Goal: Task Accomplishment & Management: Manage account settings

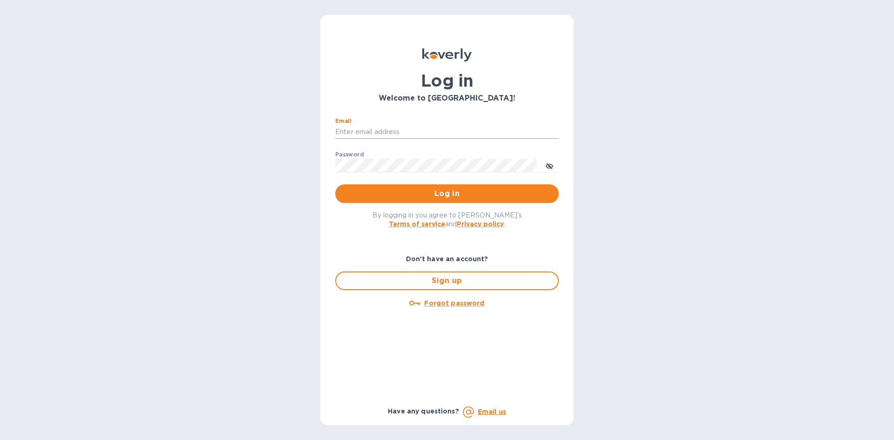
click at [411, 135] on input "Email" at bounding box center [446, 132] width 223 height 14
type input "lsbottleshop@gmail.com"
click at [335, 184] on button "Log in" at bounding box center [446, 193] width 223 height 19
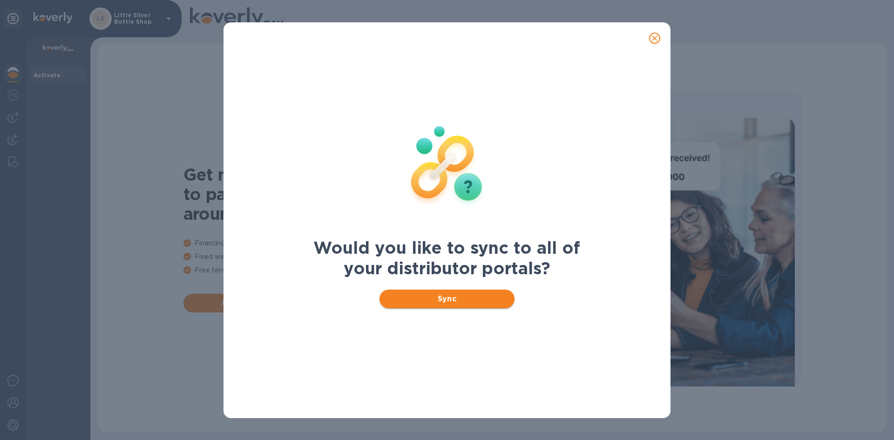
click at [481, 300] on span "Sync" at bounding box center [447, 298] width 121 height 11
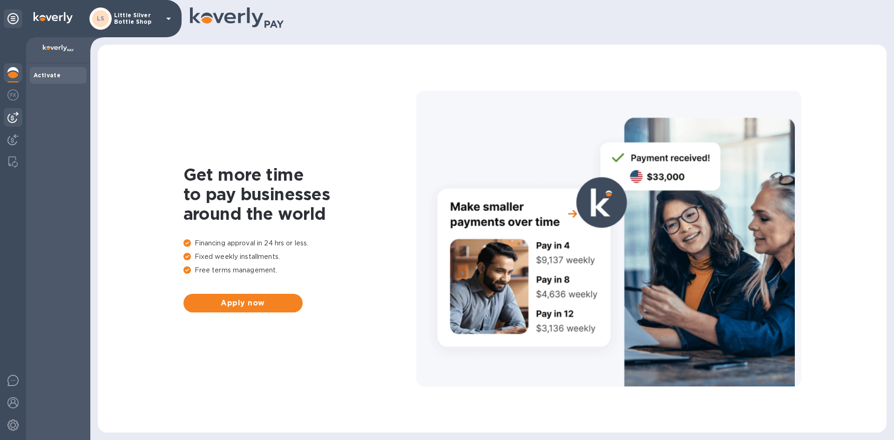
click at [19, 115] on div at bounding box center [13, 117] width 19 height 19
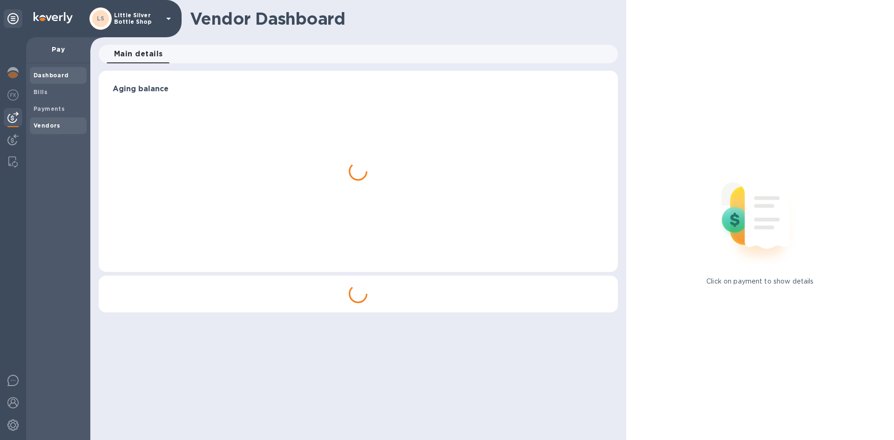
click at [37, 126] on b "Vendors" at bounding box center [47, 125] width 27 height 7
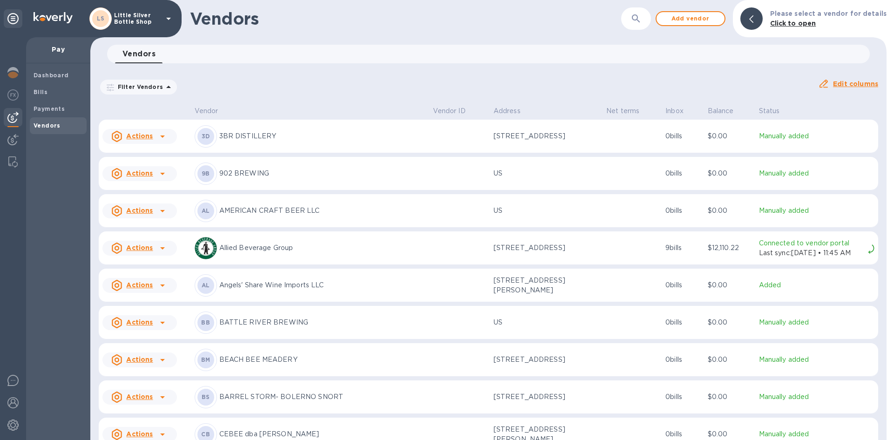
click at [168, 24] on div "LS Little Silver Bottle Shop" at bounding box center [131, 18] width 85 height 22
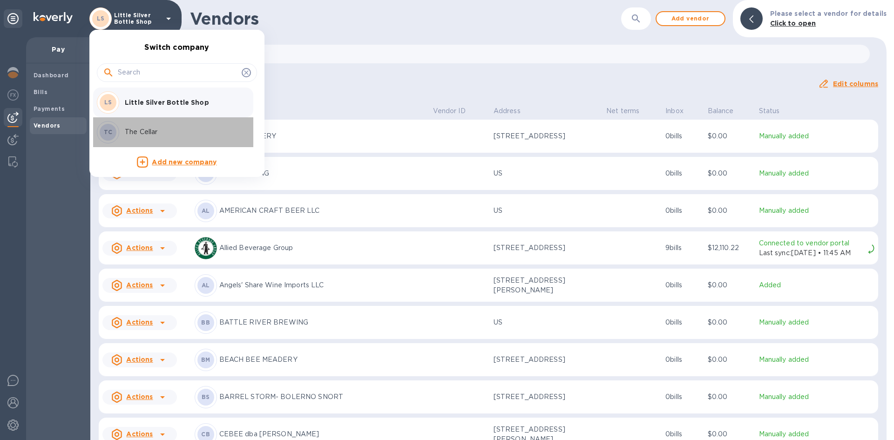
click at [153, 131] on p "The Cellar" at bounding box center [183, 132] width 117 height 10
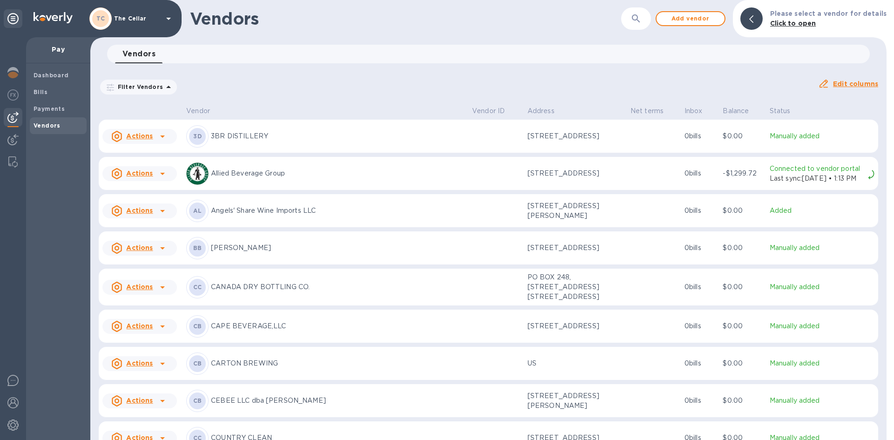
click at [878, 431] on div "Vendor Vendor ID Address Net terms Inbox Balance Status Actions 3D 3BR DISTILLE…" at bounding box center [488, 271] width 796 height 337
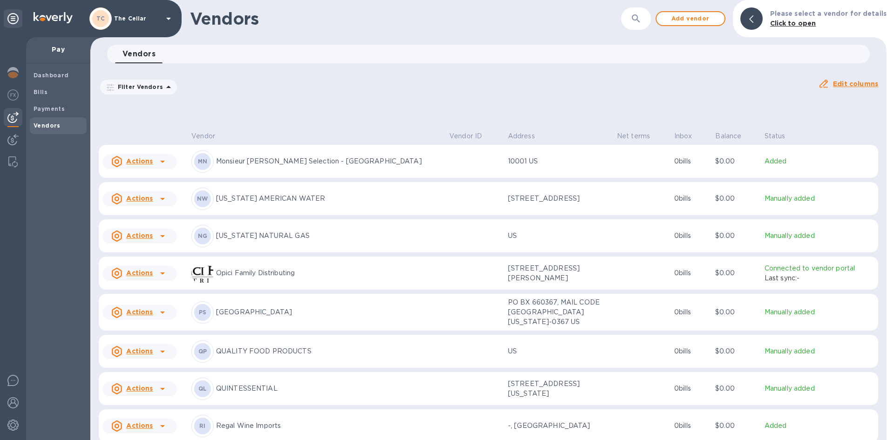
scroll to position [1550, 0]
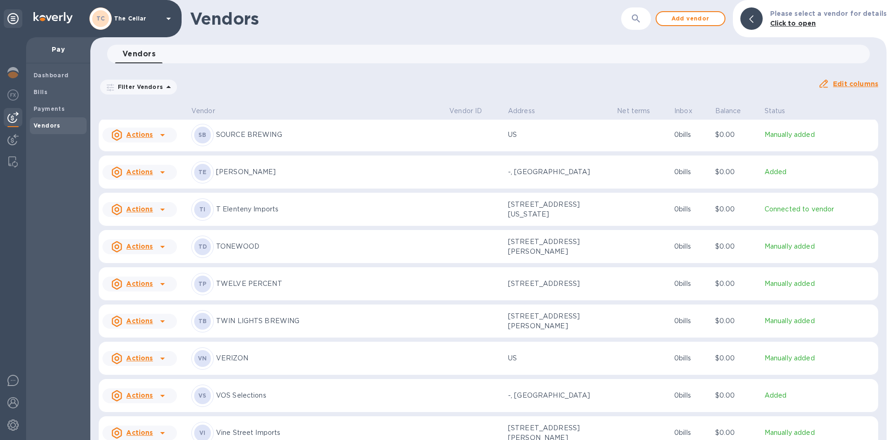
click at [263, 250] on p "TONEWOOD" at bounding box center [329, 247] width 226 height 10
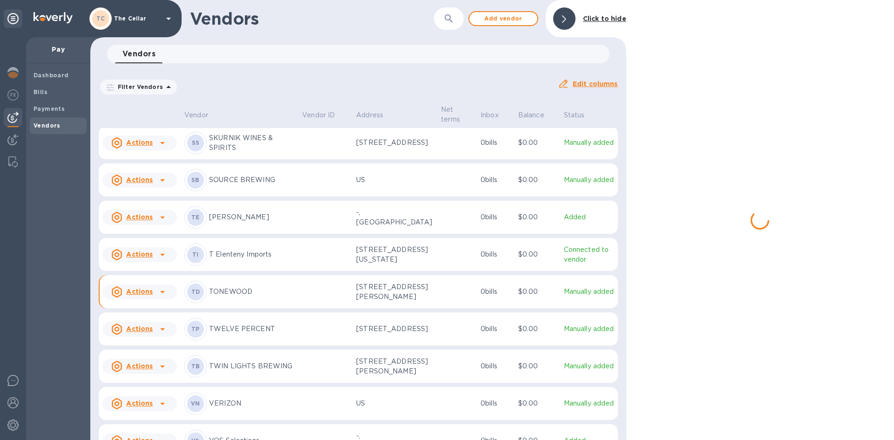
scroll to position [1588, 0]
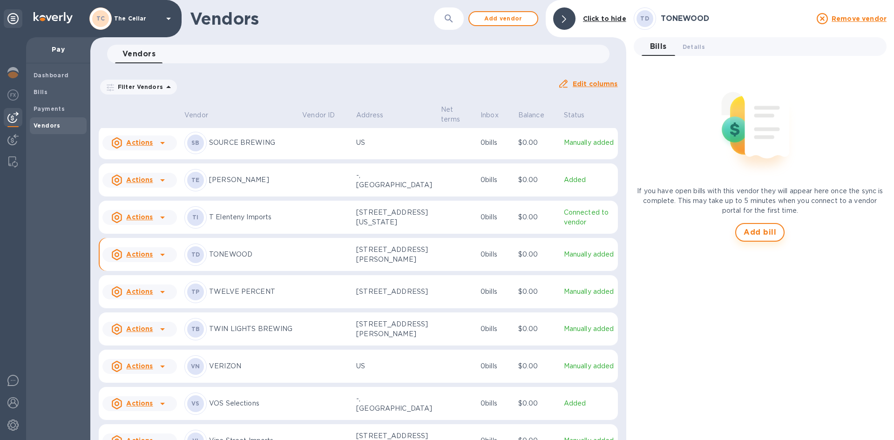
click at [755, 230] on span "Add bill" at bounding box center [759, 232] width 33 height 11
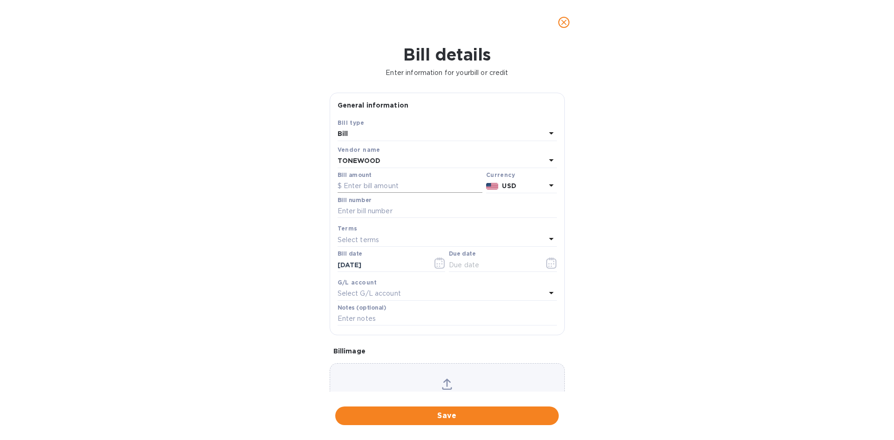
click at [392, 185] on input "text" at bounding box center [409, 186] width 145 height 14
type input "282.00"
click at [375, 211] on input "text" at bounding box center [446, 211] width 219 height 14
type input "35170"
click at [362, 237] on p "Select terms" at bounding box center [358, 240] width 42 height 10
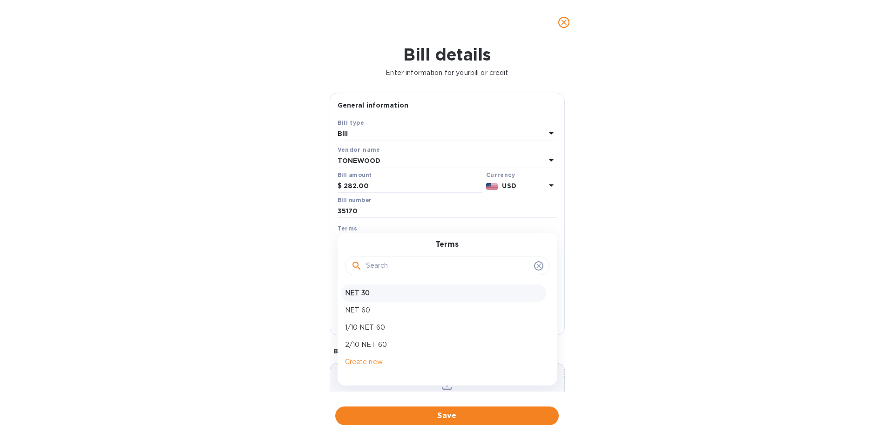
click at [375, 293] on p "NET 30" at bounding box center [443, 293] width 197 height 10
type input "10/08/2025"
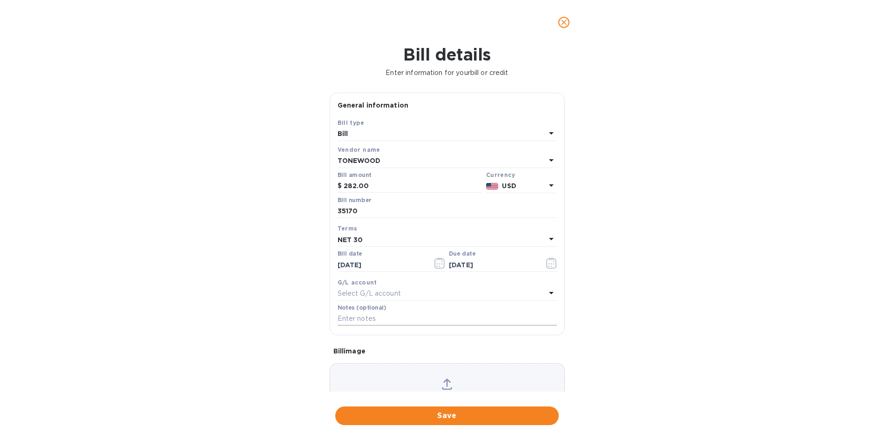
click at [378, 317] on input "text" at bounding box center [446, 319] width 219 height 14
type input "2-11105"
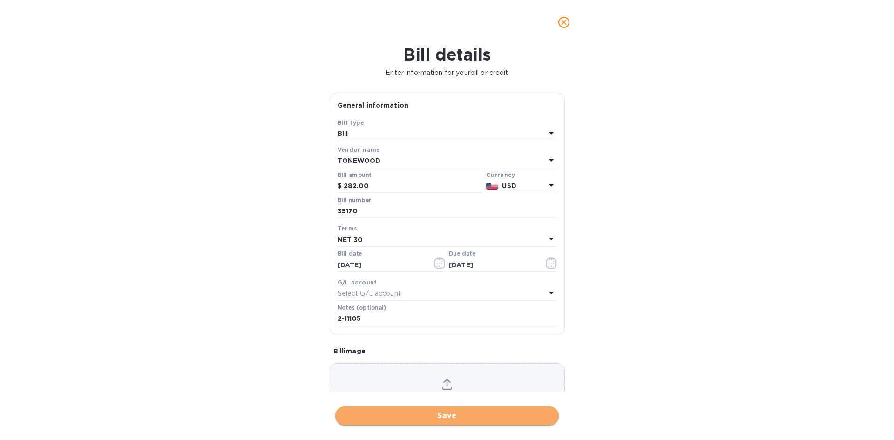
click at [483, 416] on span "Save" at bounding box center [447, 415] width 209 height 11
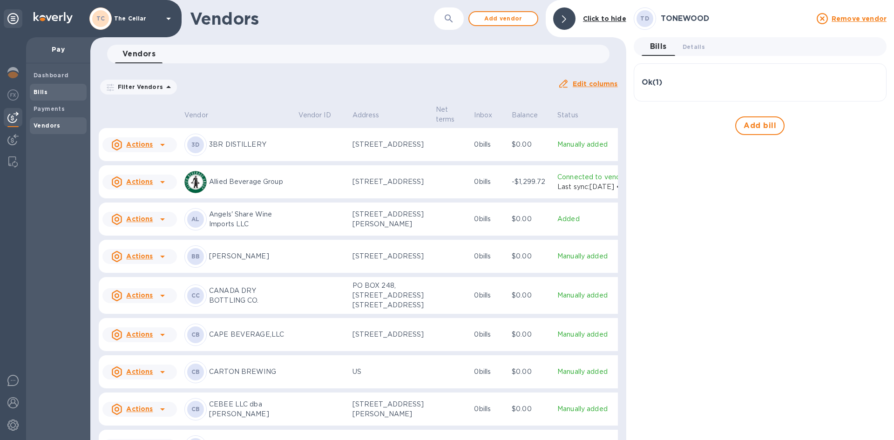
click at [48, 92] on span "Bills" at bounding box center [58, 92] width 49 height 9
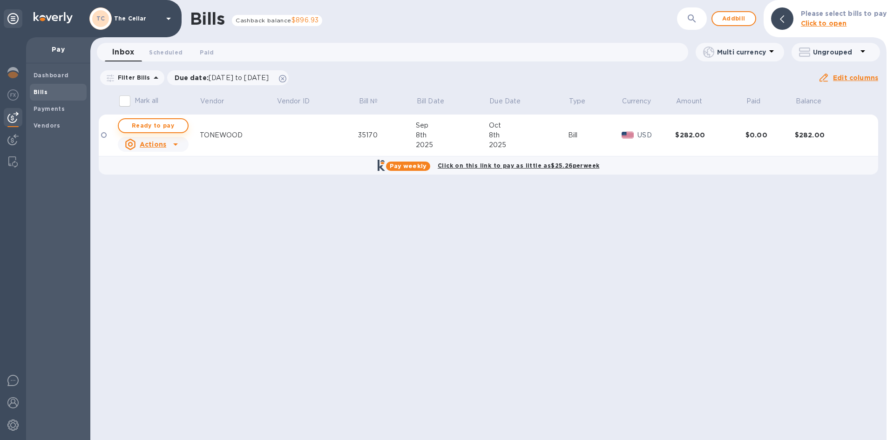
click at [169, 121] on span "Ready to pay" at bounding box center [153, 125] width 54 height 11
checkbox input "true"
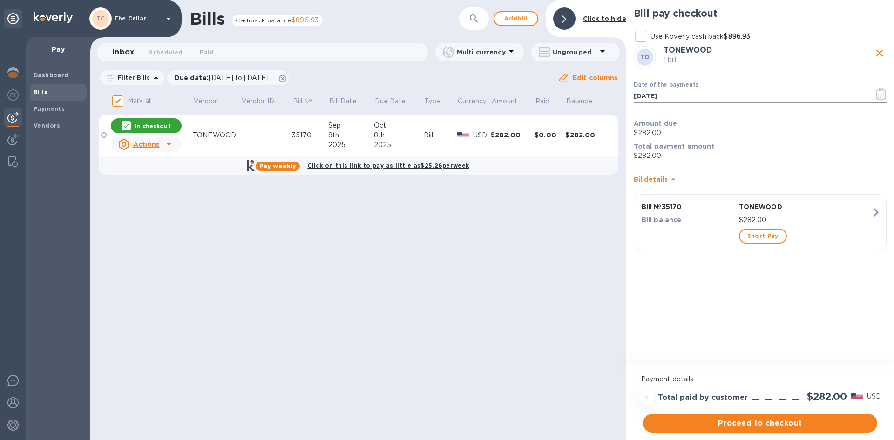
click at [880, 95] on icon "button" at bounding box center [881, 93] width 11 height 11
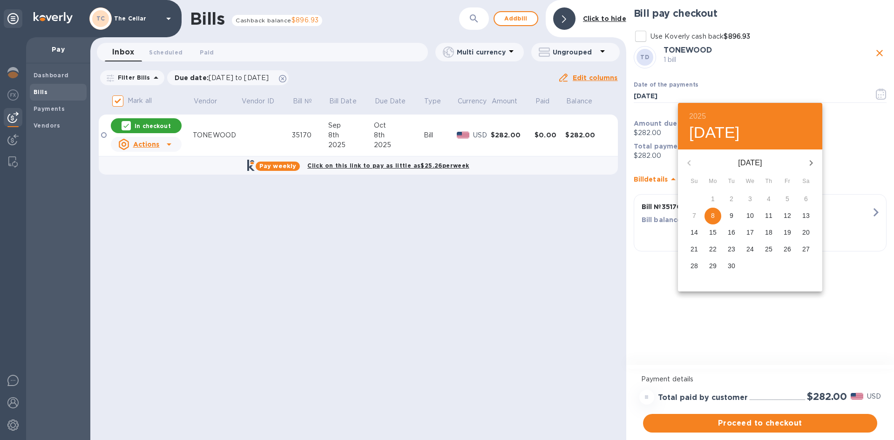
click at [812, 163] on icon "button" at bounding box center [810, 163] width 3 height 6
click at [690, 163] on icon "button" at bounding box center [688, 162] width 11 height 11
click at [715, 249] on p "22" at bounding box center [712, 248] width 7 height 9
type input "09/22/2025"
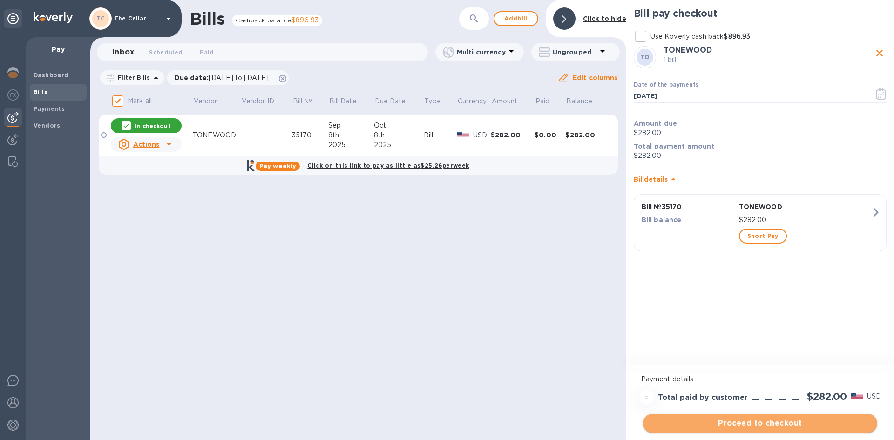
click at [812, 419] on span "Proceed to checkout" at bounding box center [759, 423] width 219 height 11
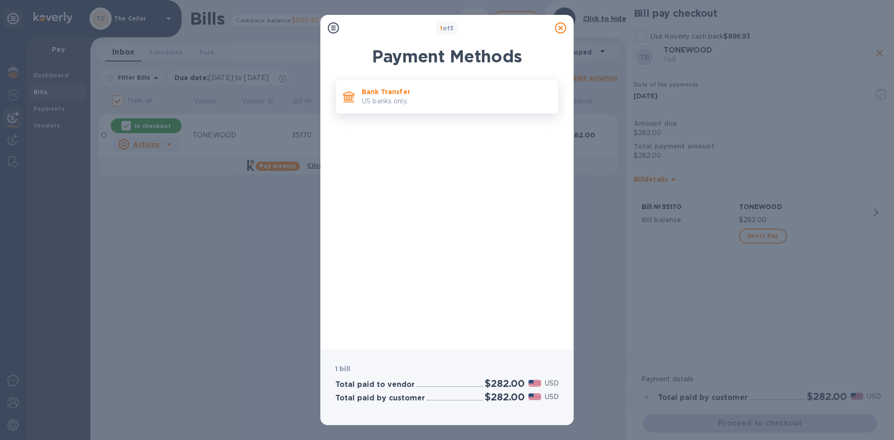
click at [410, 99] on p "US banks only." at bounding box center [456, 101] width 189 height 10
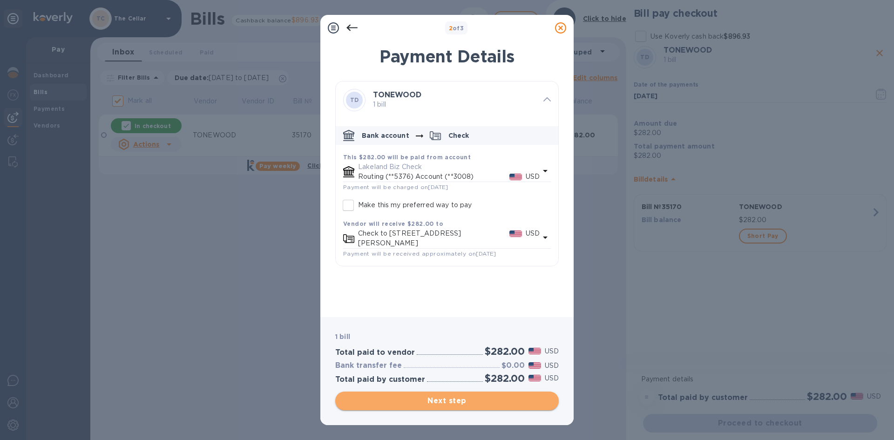
click at [493, 398] on span "Next step" at bounding box center [447, 400] width 209 height 11
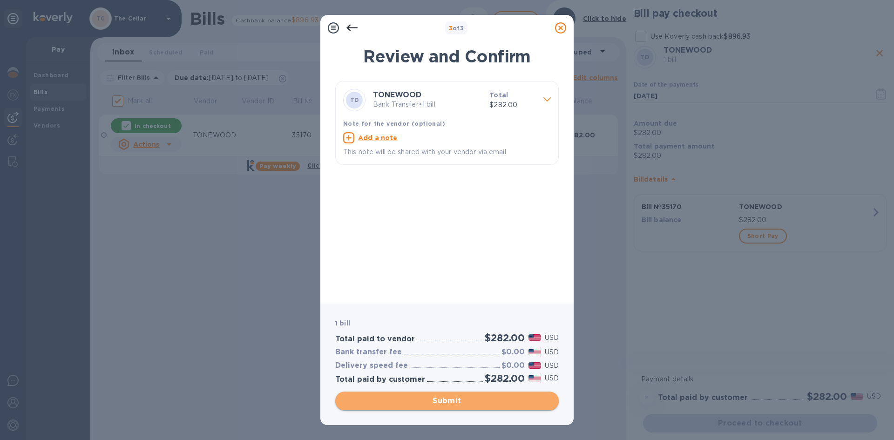
click at [493, 399] on span "Submit" at bounding box center [447, 400] width 209 height 11
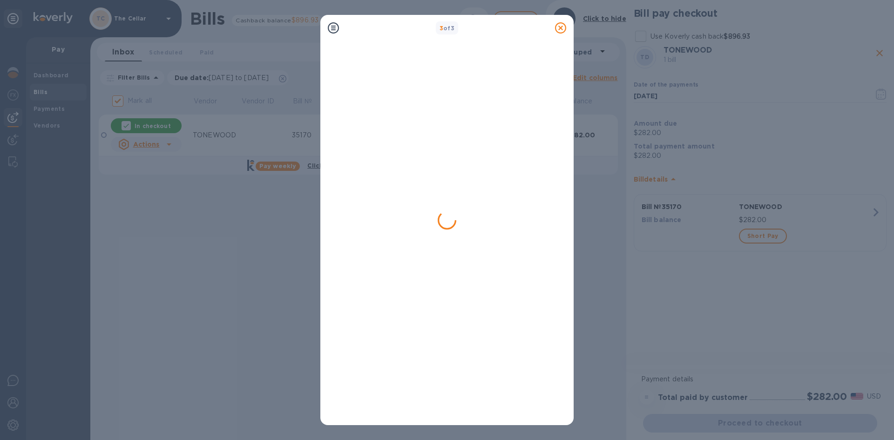
checkbox input "false"
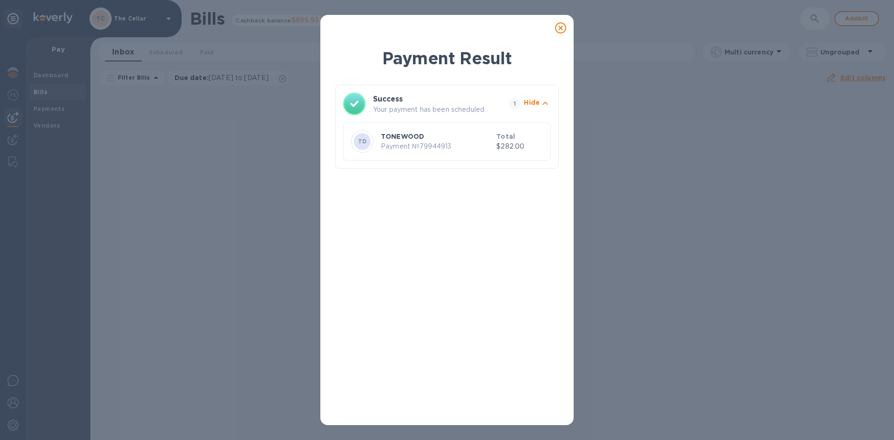
click at [563, 30] on icon at bounding box center [560, 27] width 11 height 11
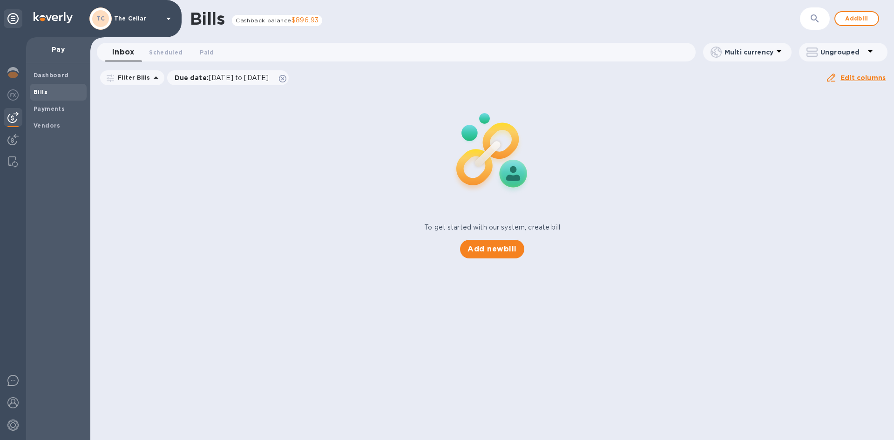
click at [168, 19] on icon at bounding box center [168, 19] width 5 height 2
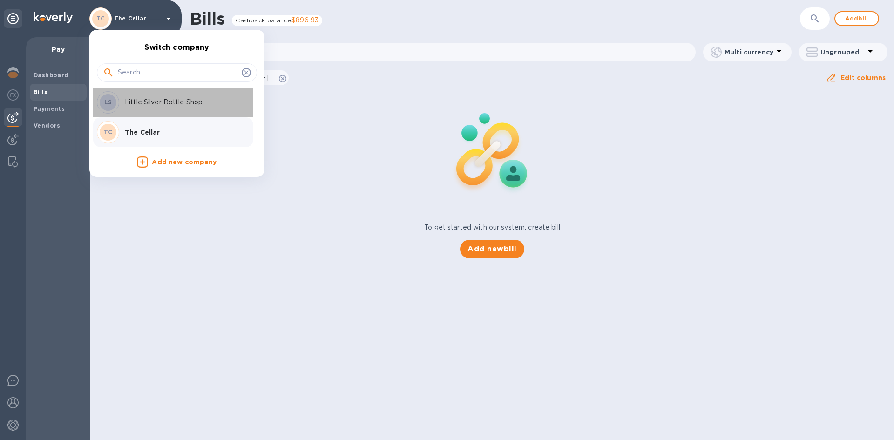
click at [147, 104] on p "Little Silver Bottle Shop" at bounding box center [183, 102] width 117 height 10
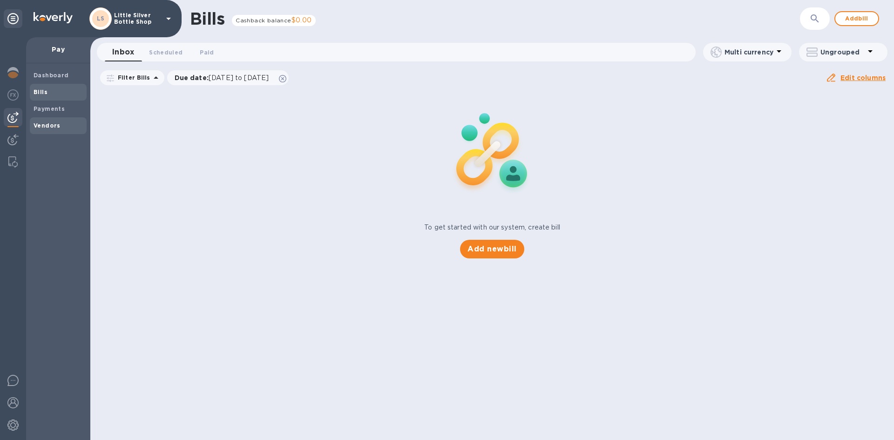
click at [40, 122] on b "Vendors" at bounding box center [47, 125] width 27 height 7
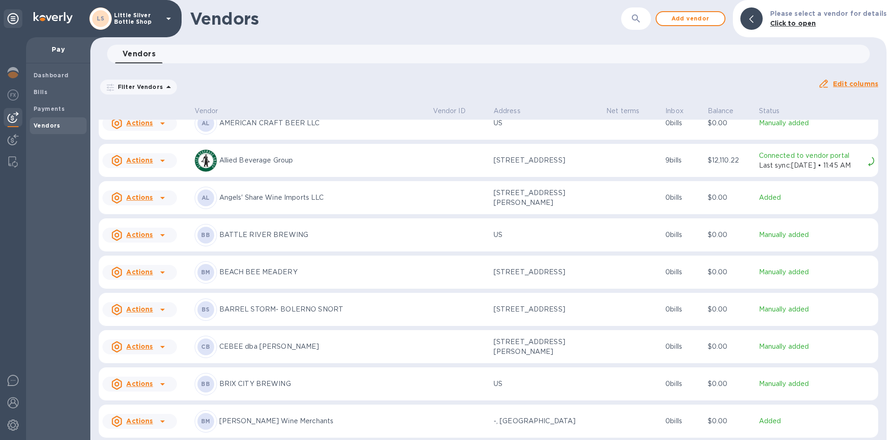
scroll to position [93, 0]
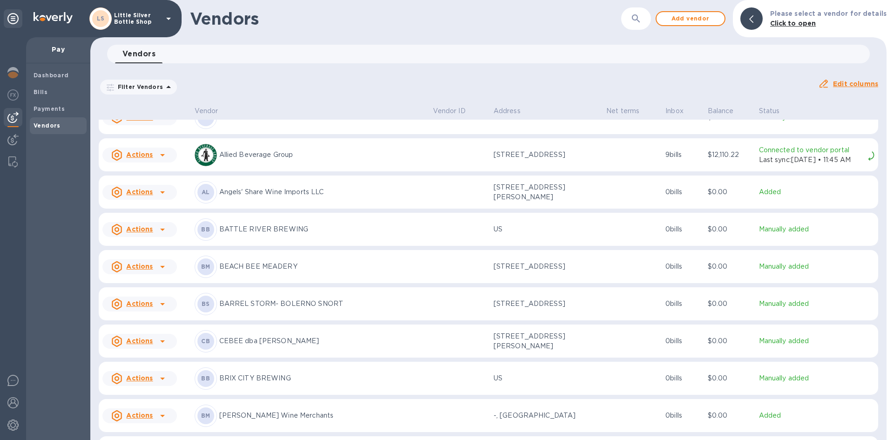
click at [274, 339] on p "CEBEE dba [PERSON_NAME]" at bounding box center [322, 341] width 206 height 10
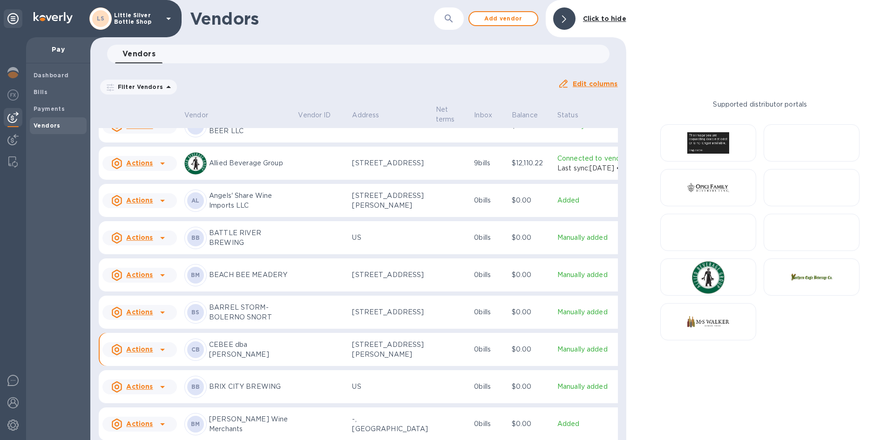
scroll to position [107, 0]
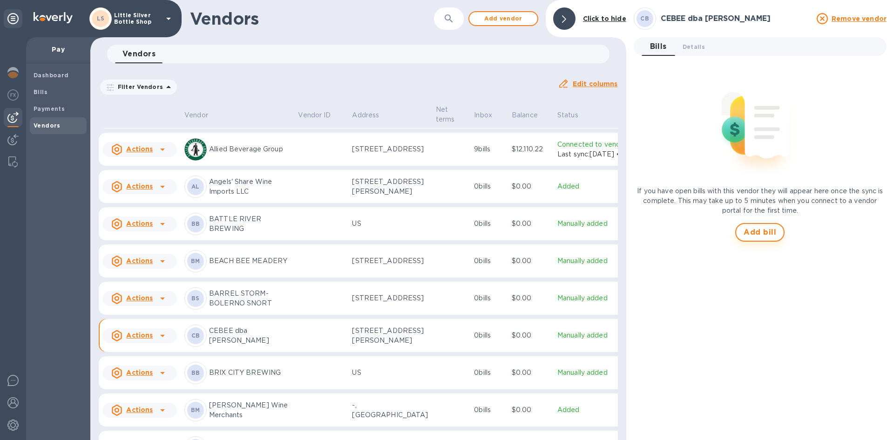
click at [745, 231] on span "Add bill" at bounding box center [759, 232] width 33 height 11
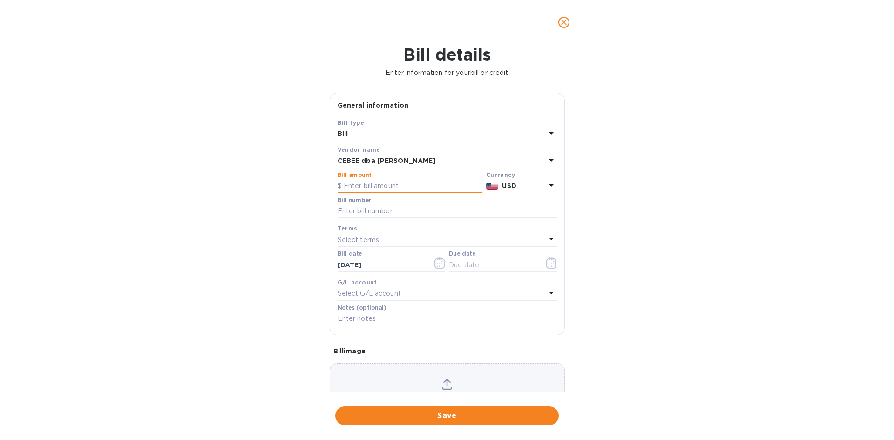
click at [383, 186] on input "text" at bounding box center [409, 186] width 145 height 14
type input "195.00"
click at [376, 208] on input "text" at bounding box center [446, 211] width 219 height 14
type input "7126"
click at [371, 239] on p "Select terms" at bounding box center [358, 240] width 42 height 10
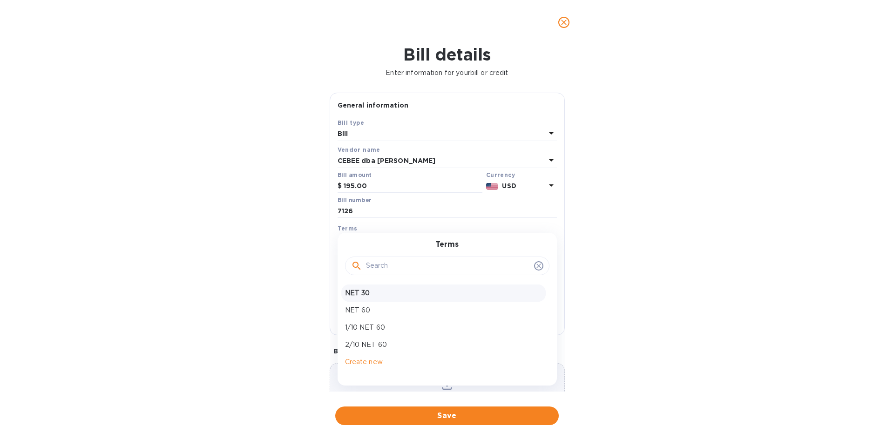
click at [375, 294] on p "NET 30" at bounding box center [443, 293] width 197 height 10
type input "10/08/2025"
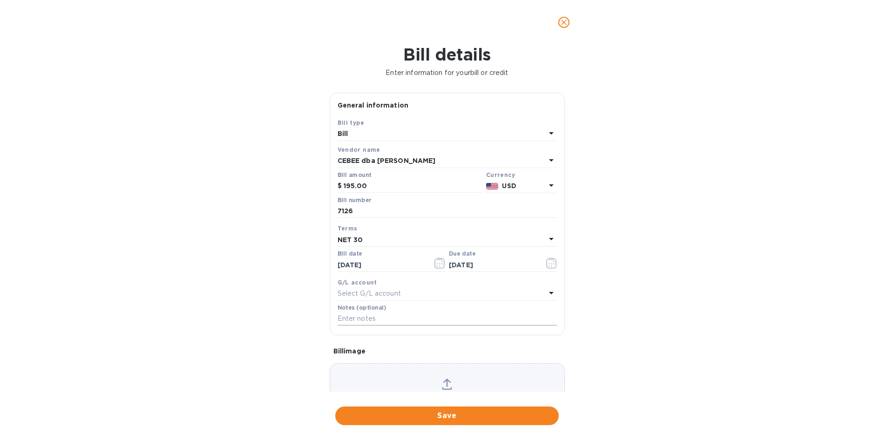
click at [375, 320] on input "text" at bounding box center [446, 319] width 219 height 14
type input "1-29908"
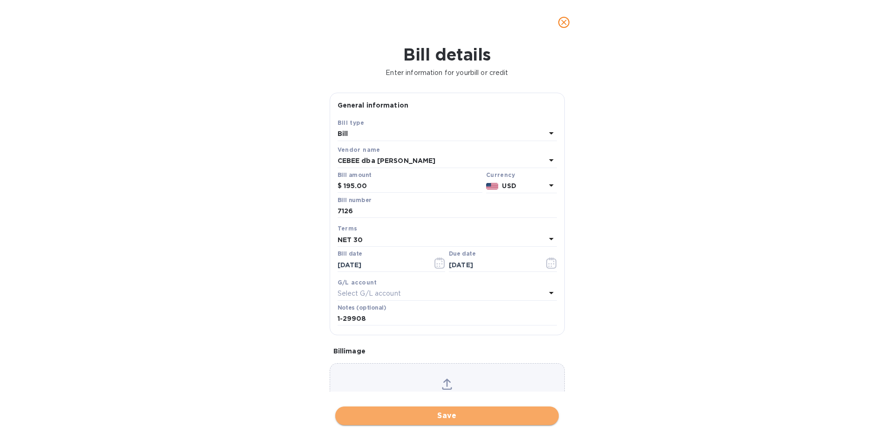
click at [452, 416] on span "Save" at bounding box center [447, 415] width 209 height 11
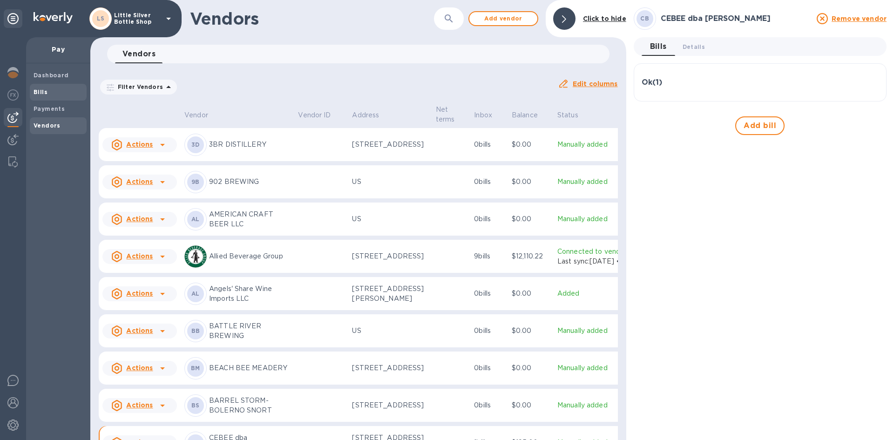
click at [43, 91] on b "Bills" at bounding box center [41, 91] width 14 height 7
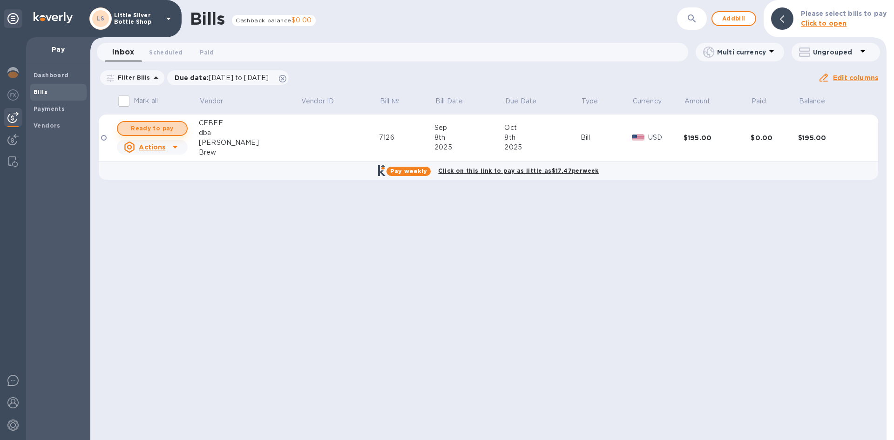
click at [182, 129] on button "Ready to pay" at bounding box center [152, 128] width 71 height 15
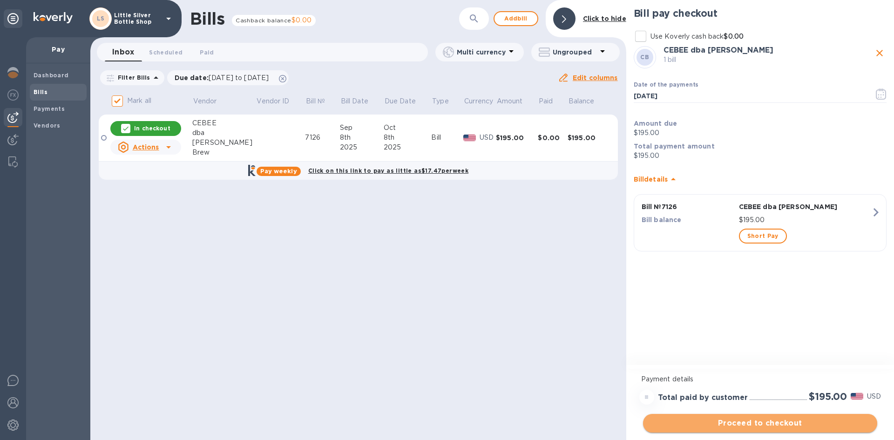
click at [791, 423] on span "Proceed to checkout" at bounding box center [759, 423] width 219 height 11
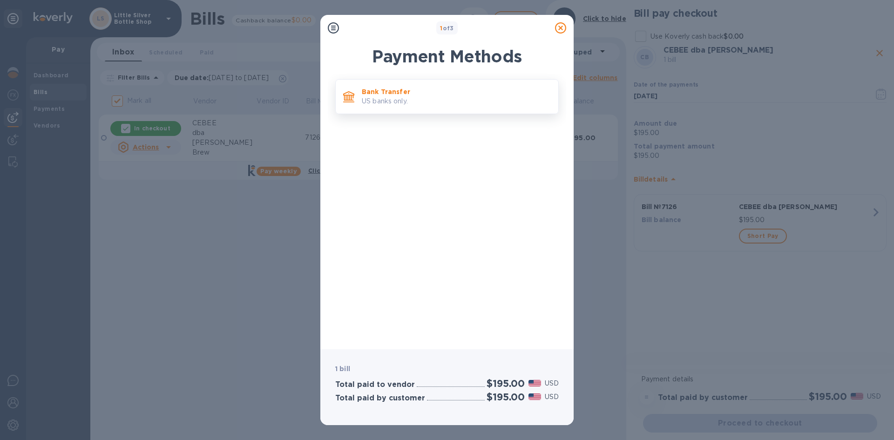
click at [444, 106] on p "US banks only." at bounding box center [456, 101] width 189 height 10
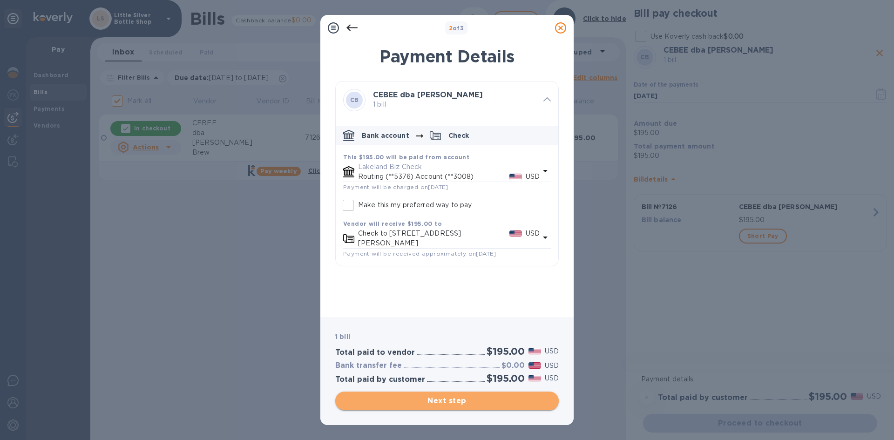
click at [504, 399] on span "Next step" at bounding box center [447, 400] width 209 height 11
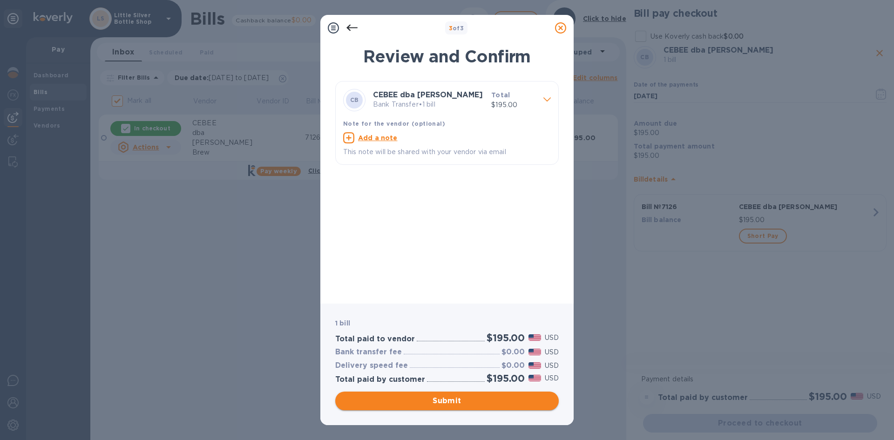
click at [504, 399] on span "Submit" at bounding box center [447, 400] width 209 height 11
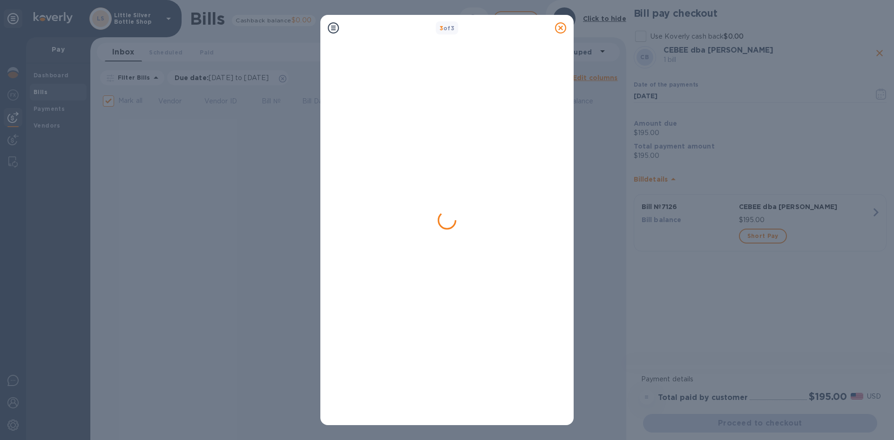
checkbox input "false"
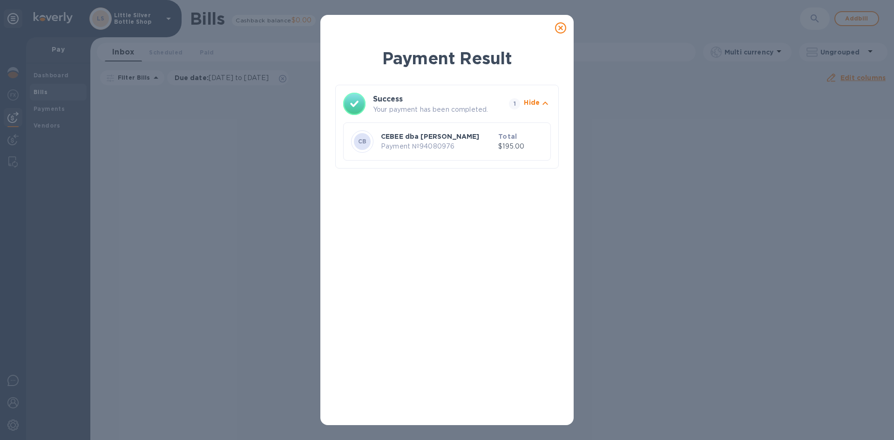
click at [563, 27] on icon at bounding box center [560, 27] width 11 height 11
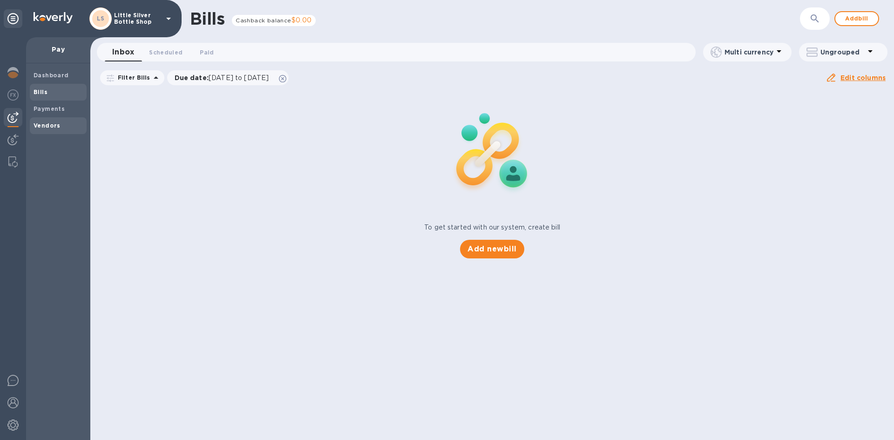
click at [56, 124] on b "Vendors" at bounding box center [47, 125] width 27 height 7
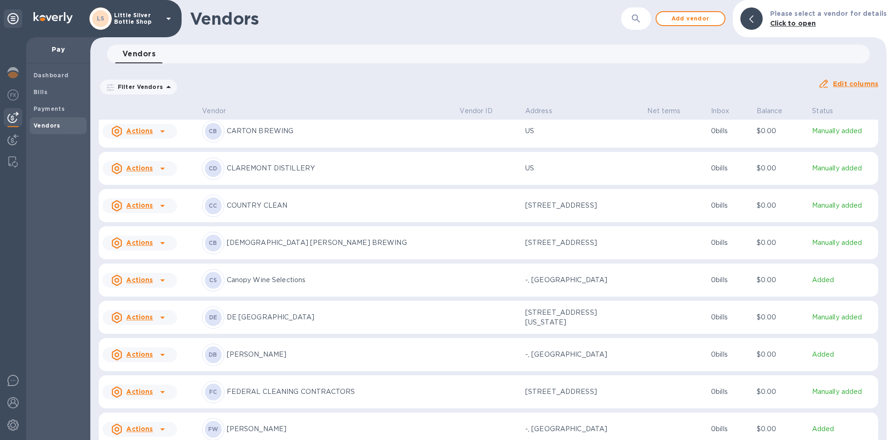
scroll to position [689, 0]
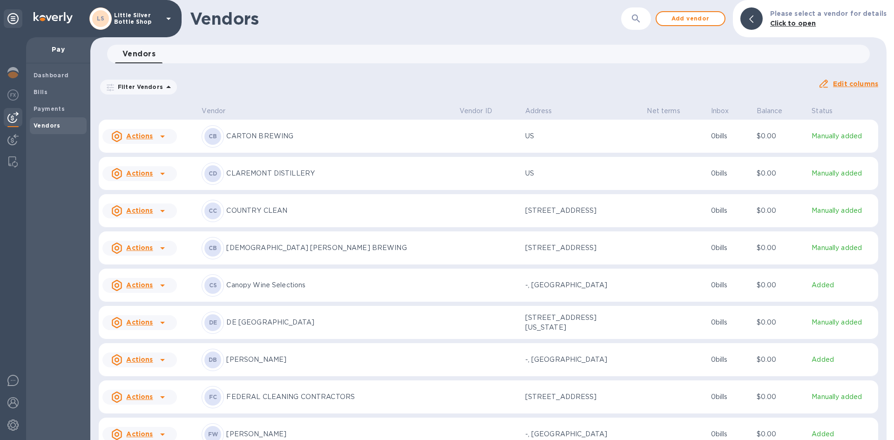
click at [262, 362] on p "David Bowler" at bounding box center [338, 360] width 225 height 10
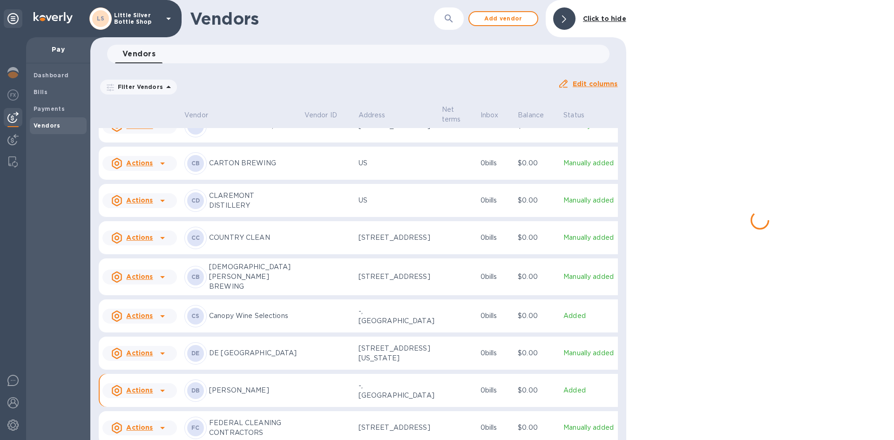
scroll to position [776, 0]
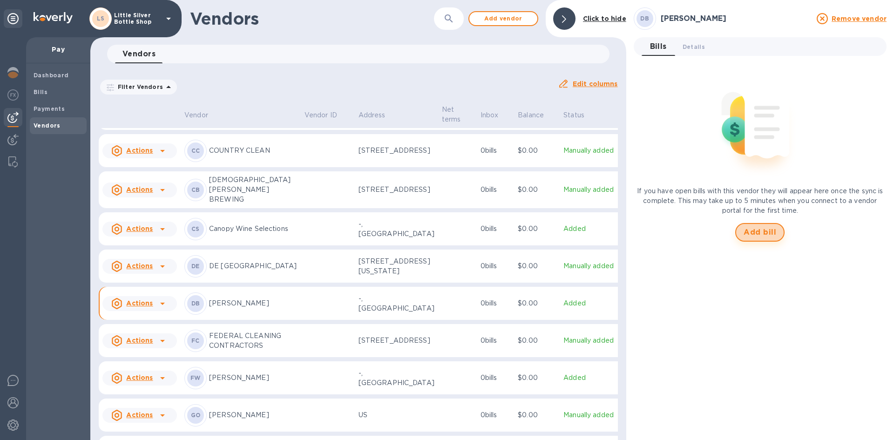
click at [751, 229] on span "Add bill" at bounding box center [759, 232] width 33 height 11
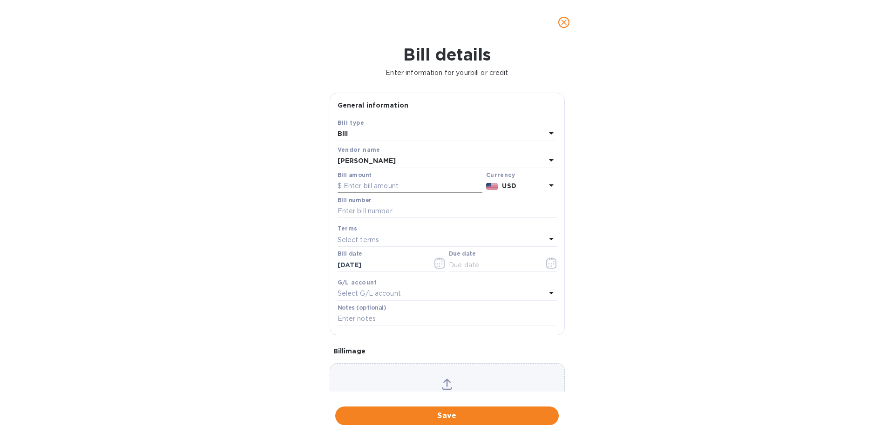
click at [415, 181] on input "text" at bounding box center [409, 186] width 145 height 14
type input "560.00"
click at [404, 210] on input "text" at bounding box center [446, 211] width 219 height 14
type input "600344"
click at [379, 240] on div "Select terms" at bounding box center [441, 239] width 208 height 13
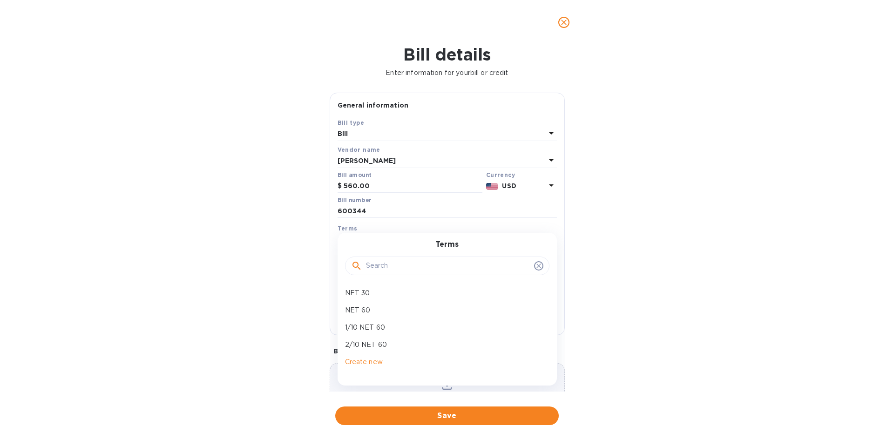
click at [371, 296] on p "NET 30" at bounding box center [443, 293] width 197 height 10
type input "10/08/2025"
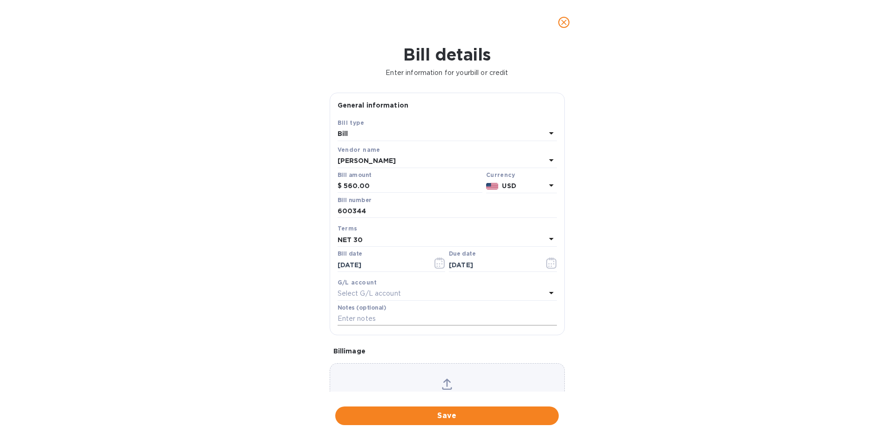
click at [363, 319] on input "text" at bounding box center [446, 319] width 219 height 14
type input "1-29915"
click at [459, 417] on span "Save" at bounding box center [447, 415] width 209 height 11
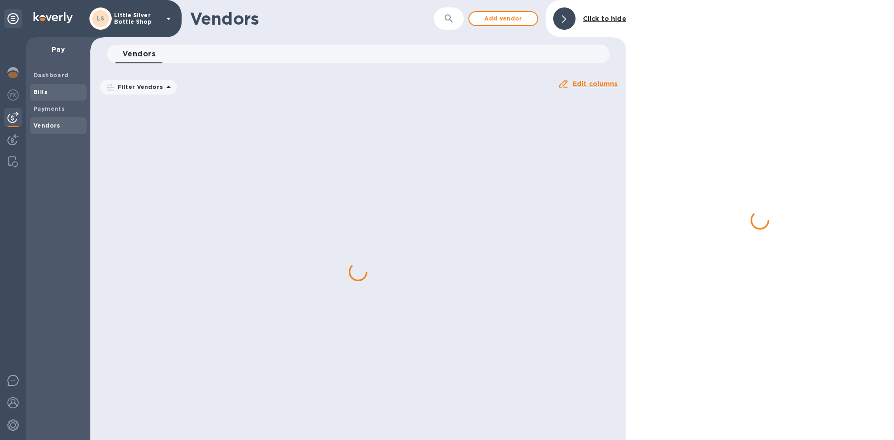
click at [43, 95] on b "Bills" at bounding box center [41, 91] width 14 height 7
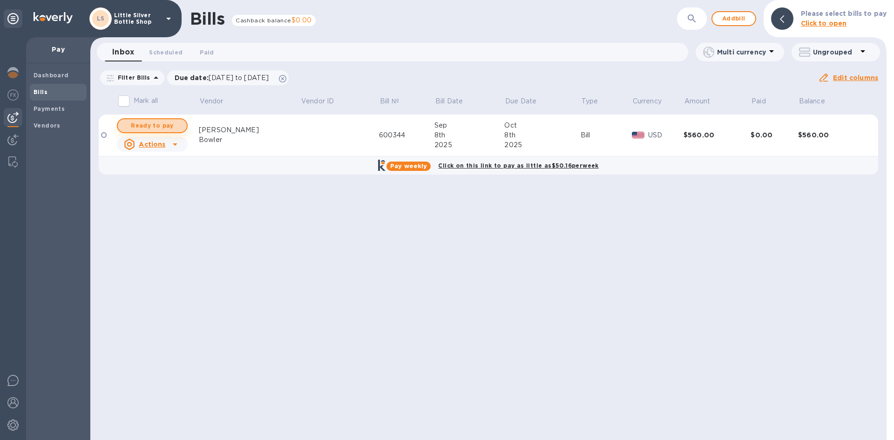
click at [165, 125] on span "Ready to pay" at bounding box center [152, 125] width 54 height 11
checkbox input "true"
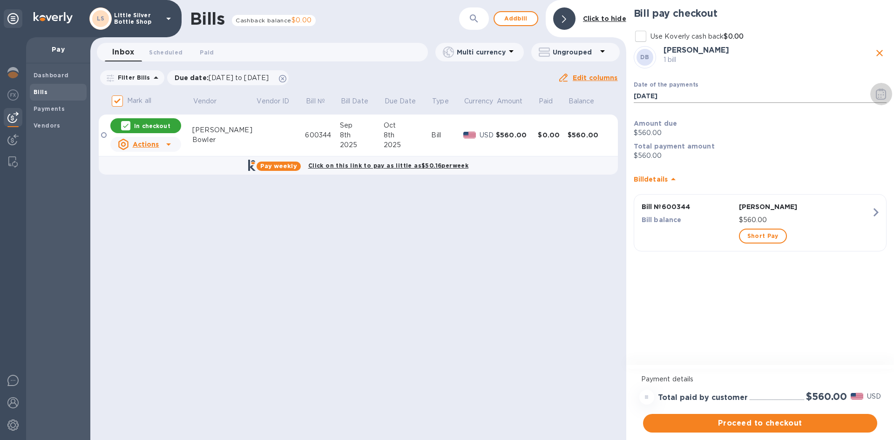
click at [883, 97] on icon "button" at bounding box center [881, 93] width 11 height 11
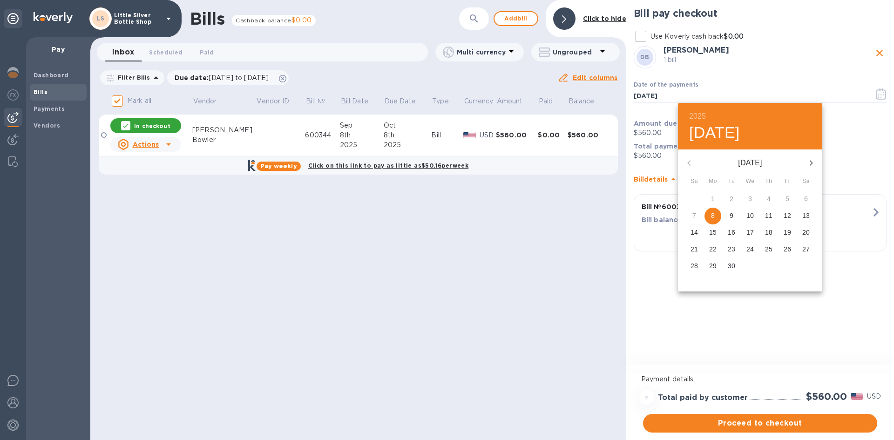
click at [813, 162] on icon "button" at bounding box center [810, 162] width 11 height 11
click at [750, 199] on p "1" at bounding box center [750, 198] width 4 height 9
type input "10/01/2025"
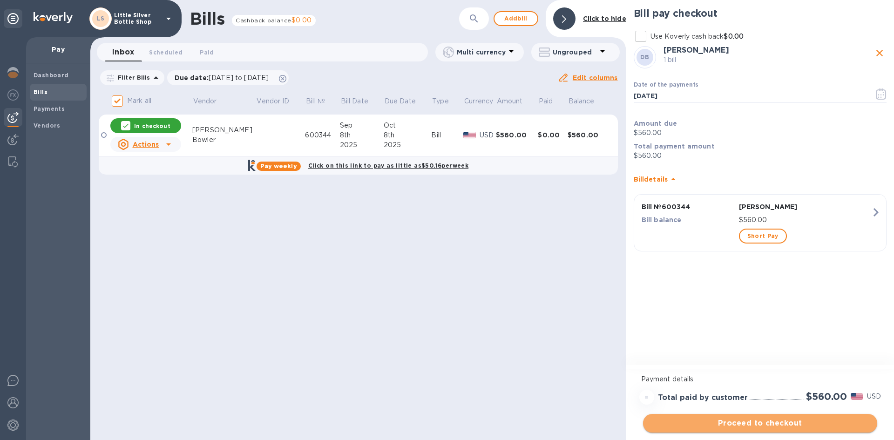
click at [812, 423] on span "Proceed to checkout" at bounding box center [759, 423] width 219 height 11
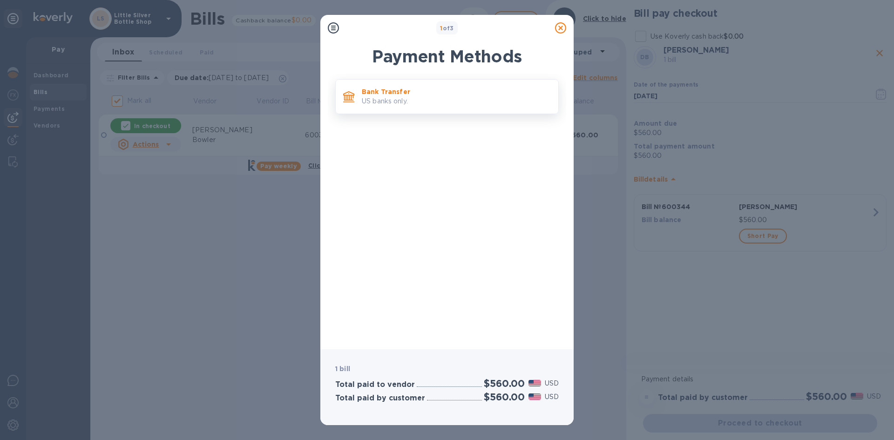
click at [409, 104] on p "US banks only." at bounding box center [456, 101] width 189 height 10
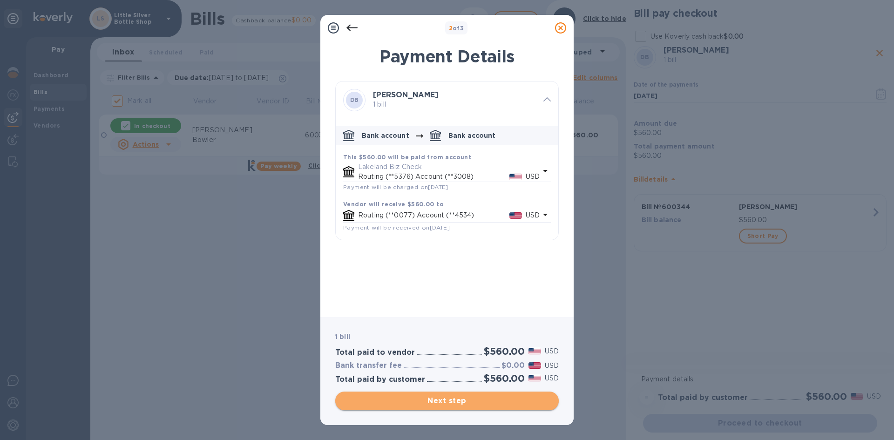
click at [487, 405] on span "Next step" at bounding box center [447, 400] width 209 height 11
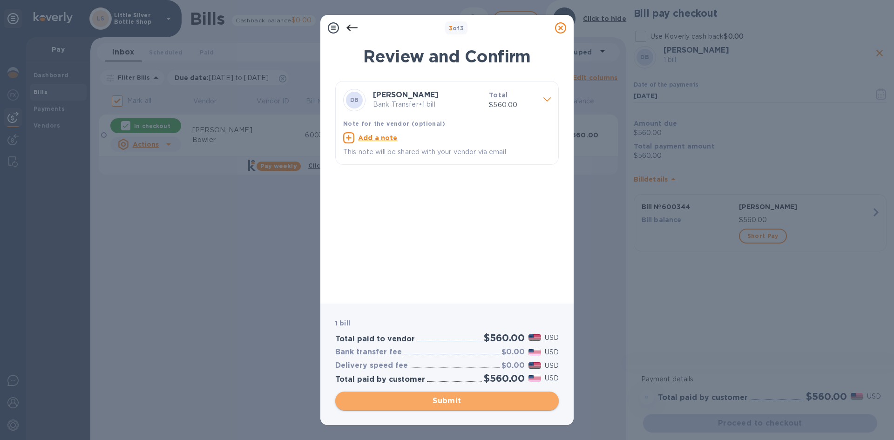
click at [489, 405] on span "Submit" at bounding box center [447, 400] width 209 height 11
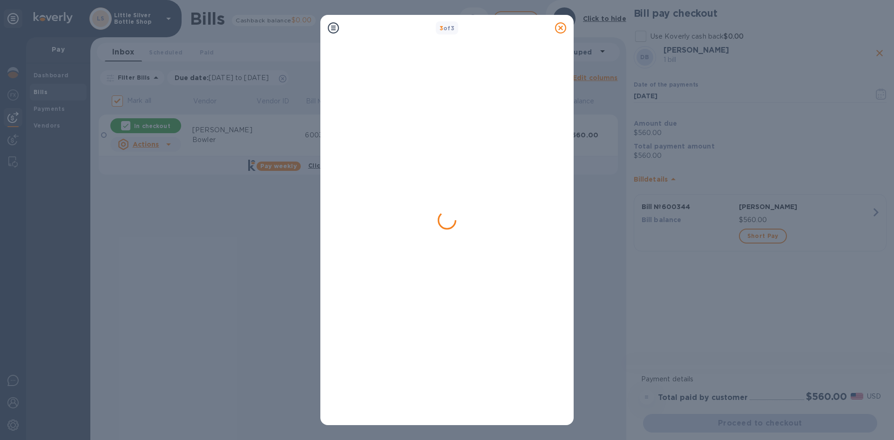
checkbox input "false"
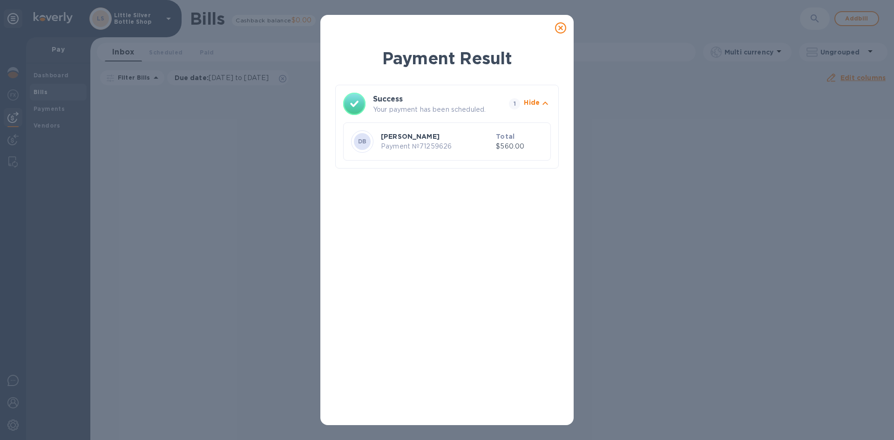
click at [560, 27] on icon at bounding box center [560, 27] width 11 height 11
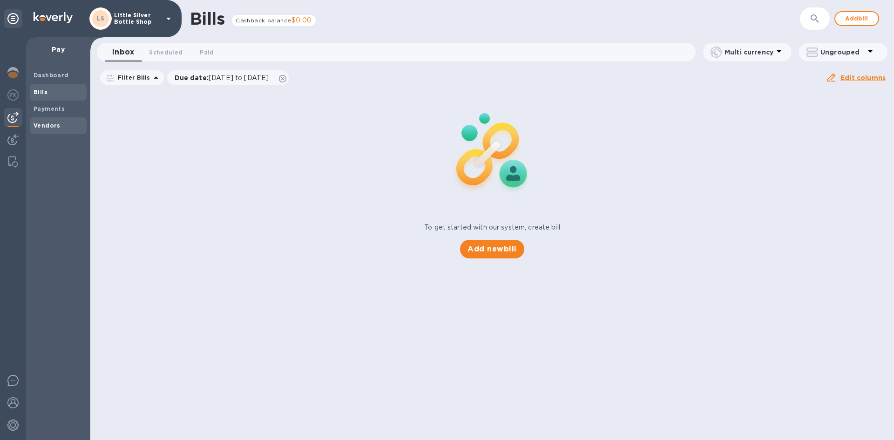
click at [45, 126] on b "Vendors" at bounding box center [47, 125] width 27 height 7
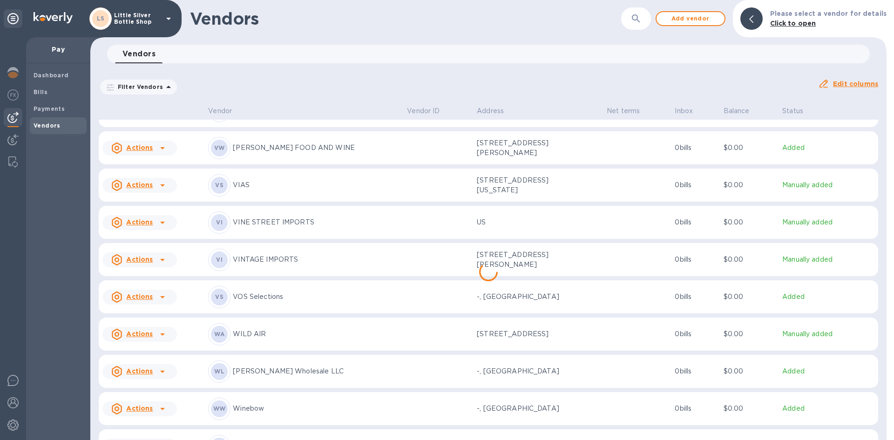
scroll to position [3821, 0]
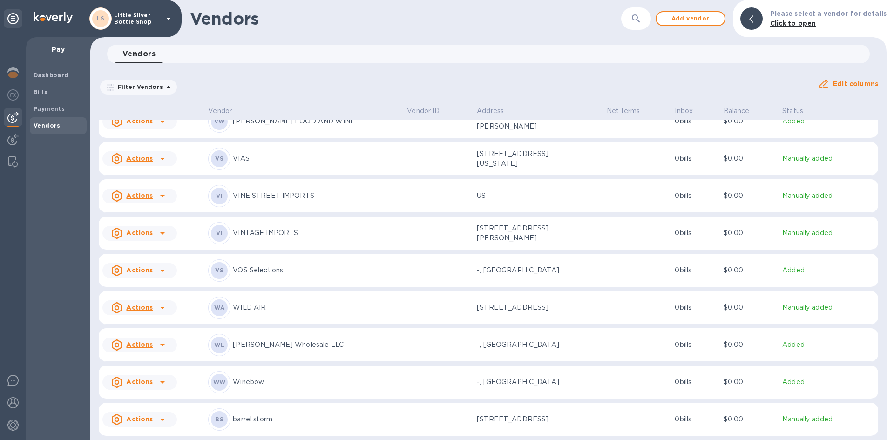
click at [257, 193] on p "VINE STREET IMPORTS" at bounding box center [316, 196] width 167 height 10
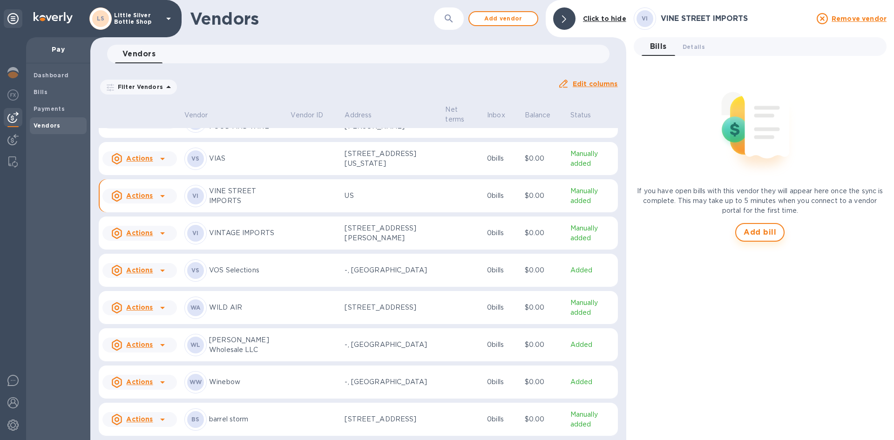
click at [749, 235] on span "Add bill" at bounding box center [759, 232] width 33 height 11
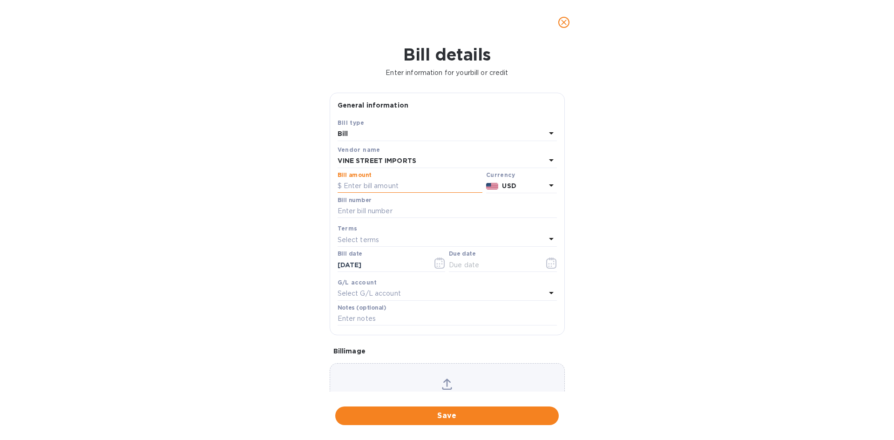
click at [389, 191] on input "text" at bounding box center [409, 186] width 145 height 14
type input "120.00"
click at [378, 208] on input "text" at bounding box center [446, 211] width 219 height 14
type input "119116"
click at [368, 235] on p "Select terms" at bounding box center [358, 240] width 42 height 10
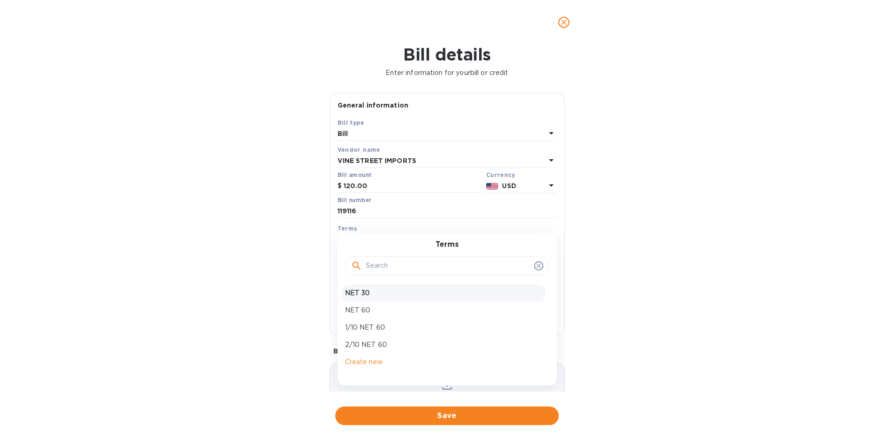
click at [379, 294] on p "NET 30" at bounding box center [443, 293] width 197 height 10
type input "10/08/2025"
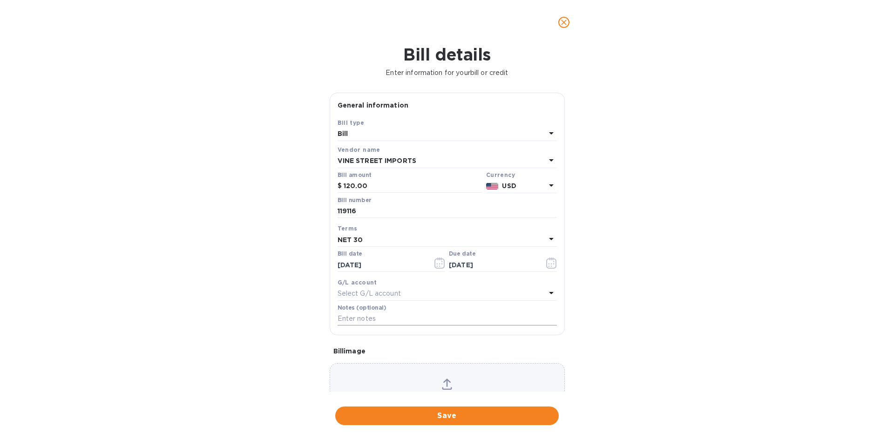
click at [377, 318] on input "text" at bounding box center [446, 319] width 219 height 14
type input "1-29931"
click at [498, 419] on span "Save" at bounding box center [447, 415] width 209 height 11
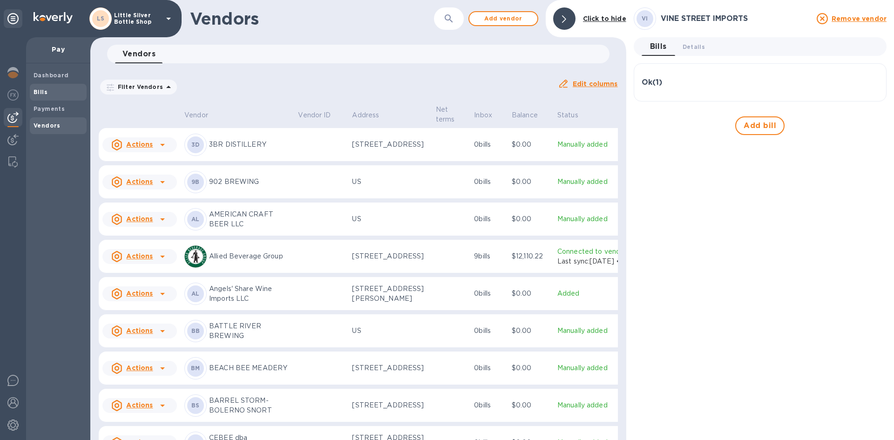
click at [44, 95] on b "Bills" at bounding box center [41, 91] width 14 height 7
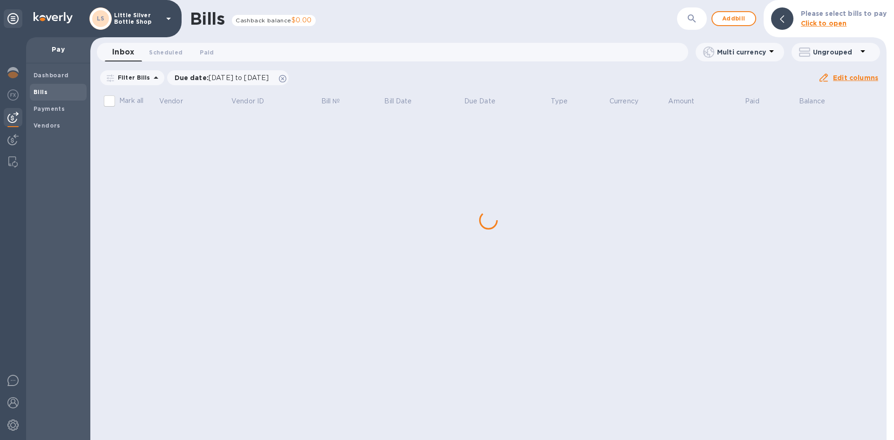
click at [150, 127] on div "Bills Cashback balance $0.00 ​ Add bill Please select bills to pay Click to ope…" at bounding box center [488, 220] width 796 height 440
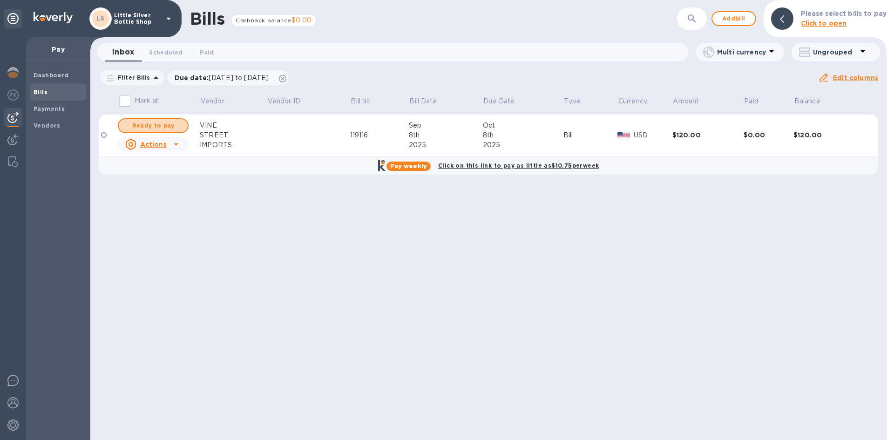
click at [150, 127] on span "Ready to pay" at bounding box center [153, 125] width 54 height 11
checkbox input "true"
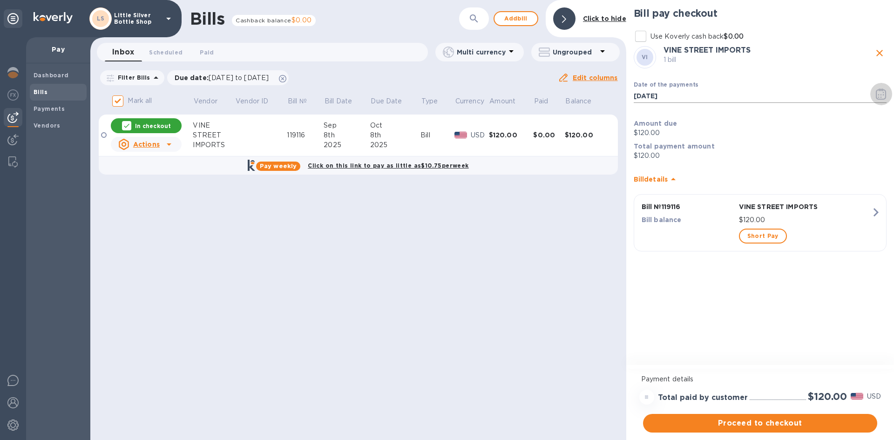
click at [881, 98] on icon "button" at bounding box center [880, 96] width 1 height 1
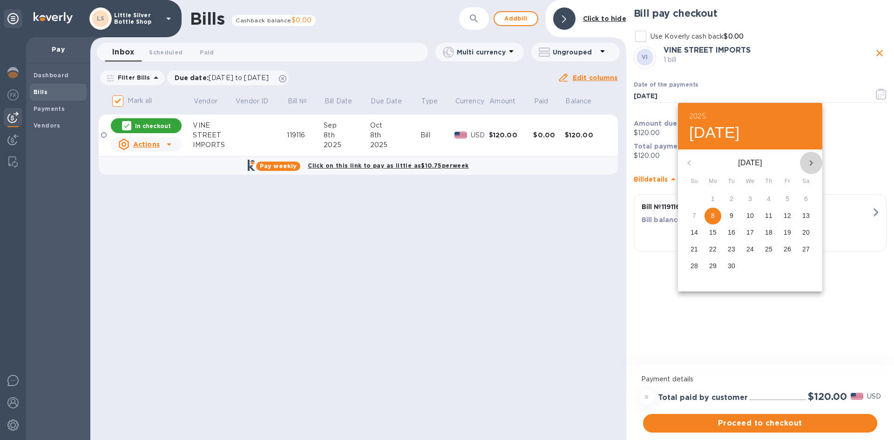
click at [809, 162] on icon "button" at bounding box center [810, 162] width 11 height 11
click at [689, 163] on icon "button" at bounding box center [688, 162] width 11 height 11
click at [737, 250] on span "23" at bounding box center [731, 248] width 17 height 9
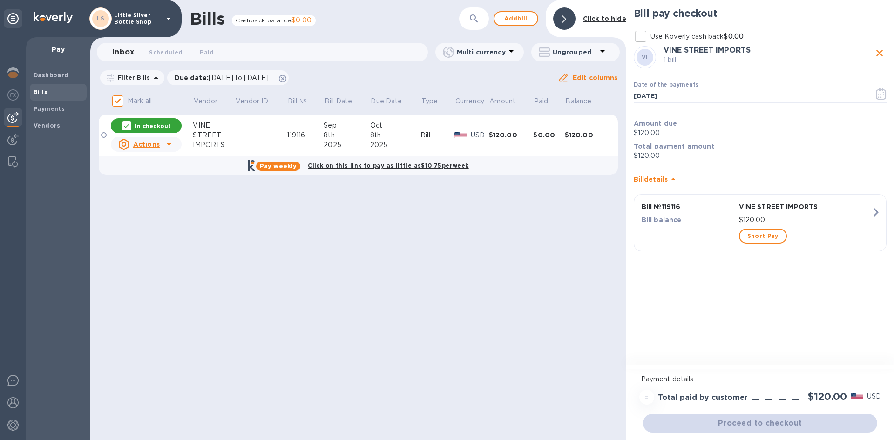
type input "09/23/2025"
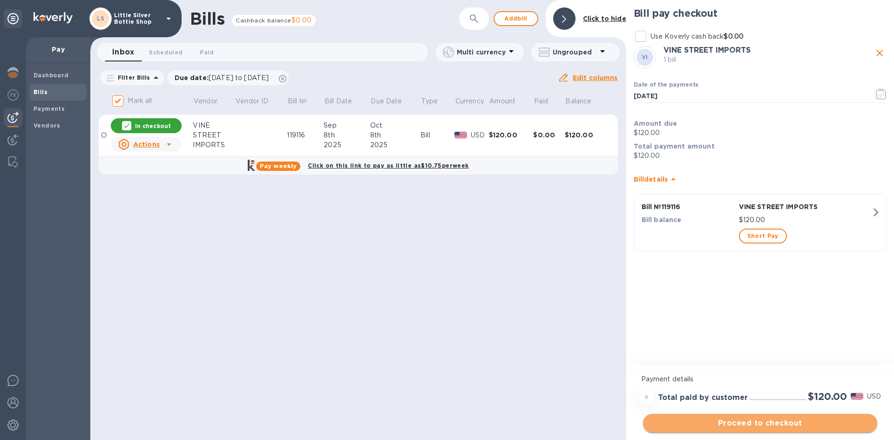
click at [828, 425] on span "Proceed to checkout" at bounding box center [759, 423] width 219 height 11
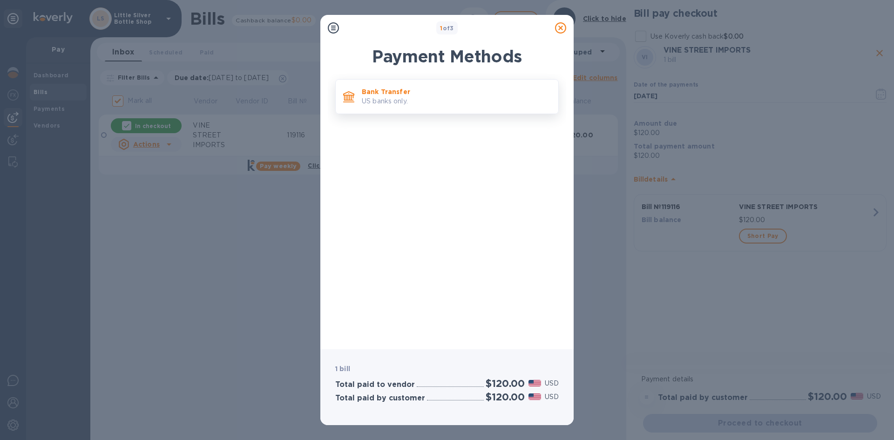
click at [476, 102] on p "US banks only." at bounding box center [456, 101] width 189 height 10
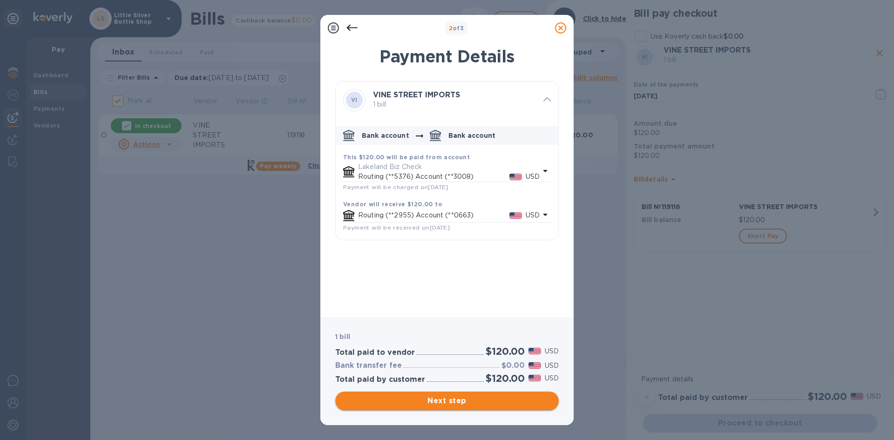
click at [509, 400] on span "Next step" at bounding box center [447, 400] width 209 height 11
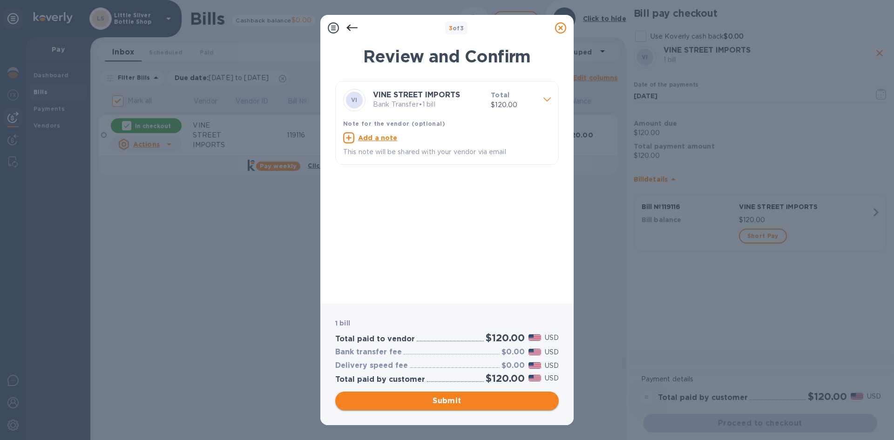
click at [508, 400] on span "Submit" at bounding box center [447, 400] width 209 height 11
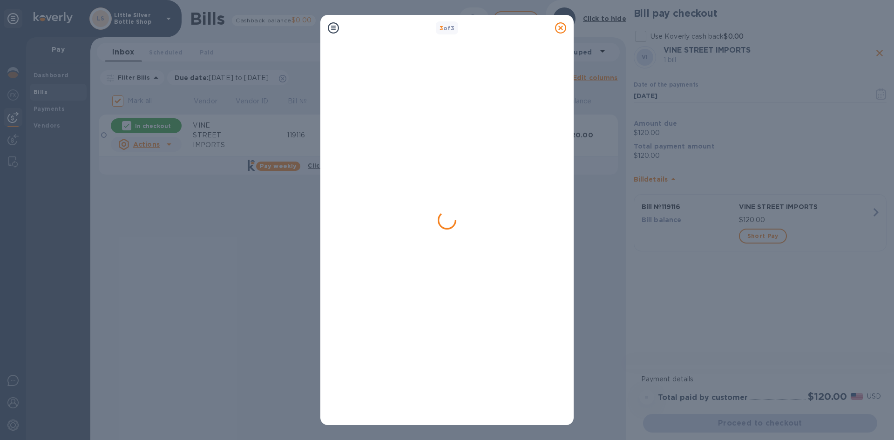
checkbox input "false"
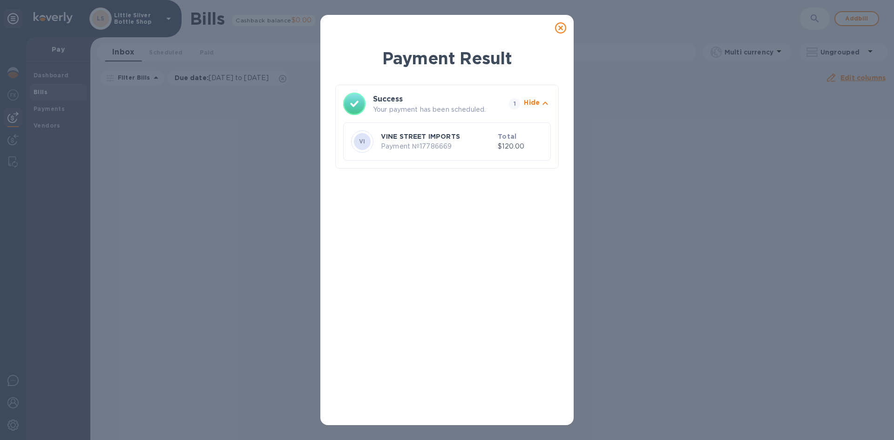
click at [561, 27] on icon at bounding box center [560, 27] width 11 height 11
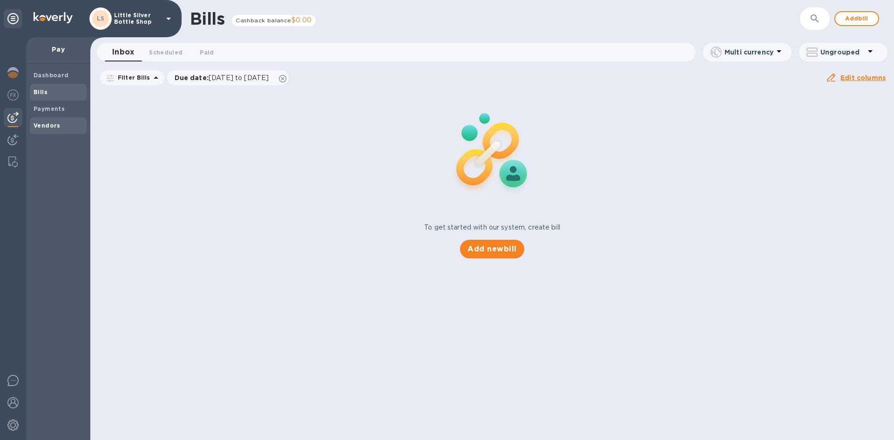
click at [54, 123] on b "Vendors" at bounding box center [47, 125] width 27 height 7
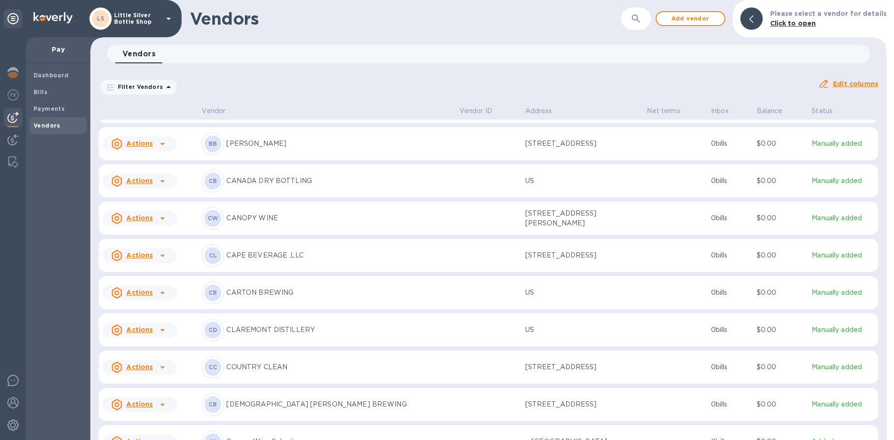
scroll to position [754, 0]
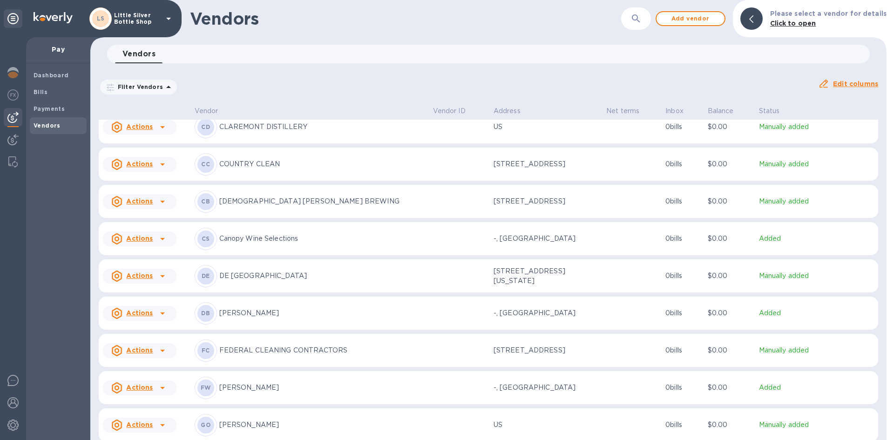
click at [287, 354] on p "FEDERAL CLEANING CONTRACTORS" at bounding box center [322, 350] width 206 height 10
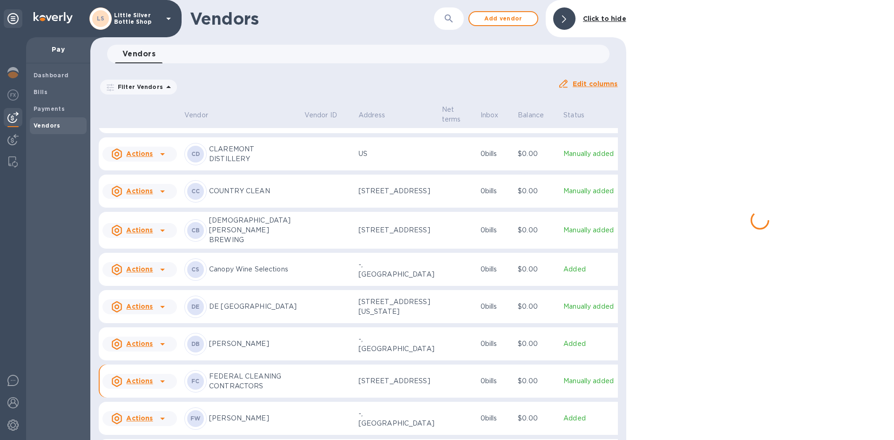
scroll to position [828, 0]
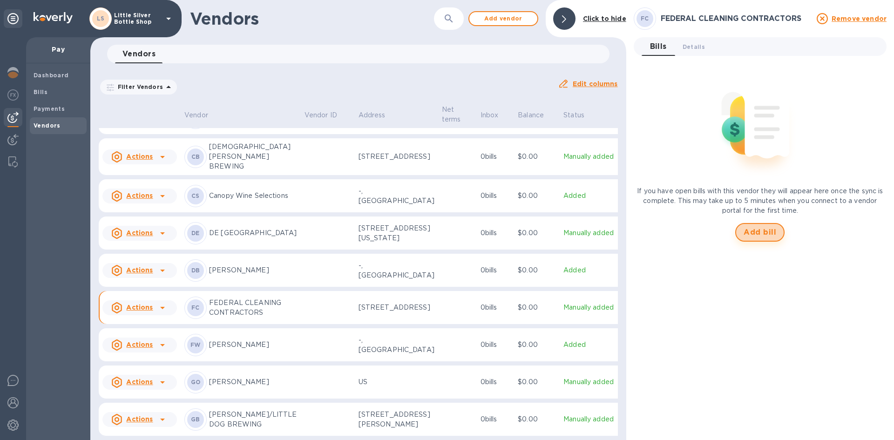
click at [755, 231] on span "Add bill" at bounding box center [759, 232] width 33 height 11
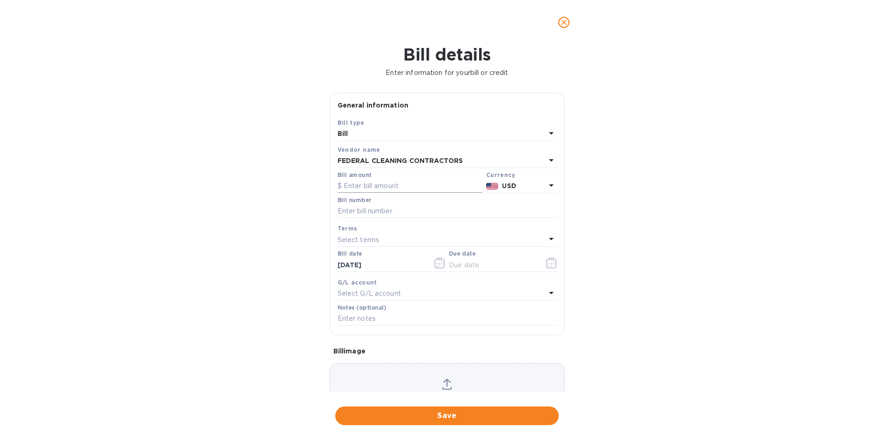
click at [415, 183] on input "text" at bounding box center [409, 186] width 145 height 14
type input "21.33"
click at [405, 213] on input "text" at bounding box center [446, 211] width 219 height 14
type input "447961"
click at [389, 236] on div "Select terms" at bounding box center [441, 239] width 208 height 13
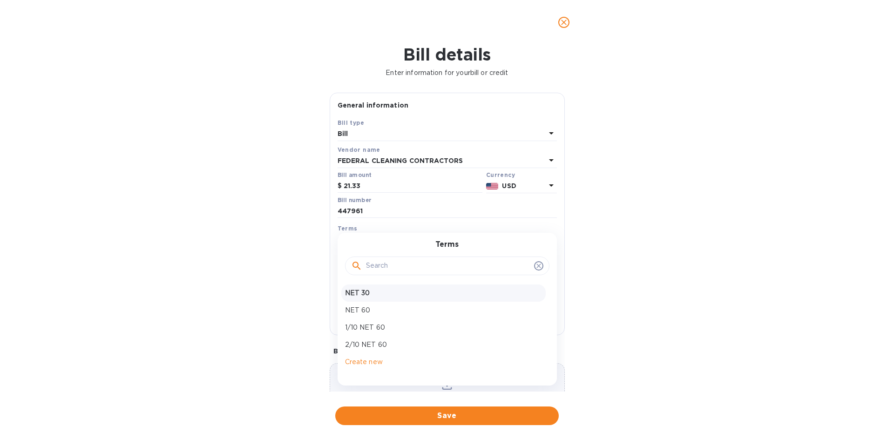
click at [381, 290] on p "NET 30" at bounding box center [443, 293] width 197 height 10
type input "10/08/2025"
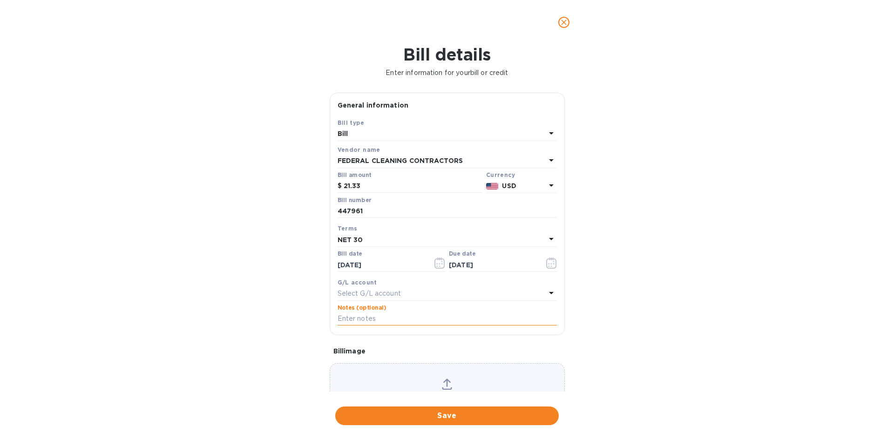
click at [374, 317] on input "text" at bounding box center [446, 319] width 219 height 14
type input "1"
click at [501, 412] on span "Save" at bounding box center [447, 415] width 209 height 11
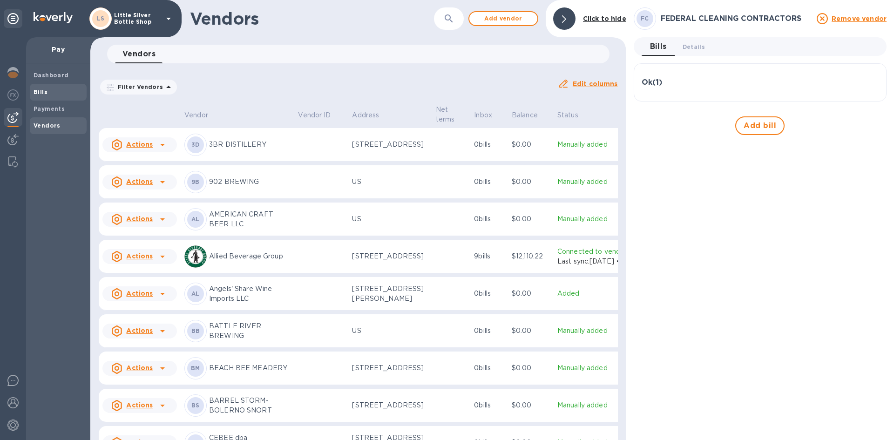
click at [62, 94] on span "Bills" at bounding box center [58, 92] width 49 height 9
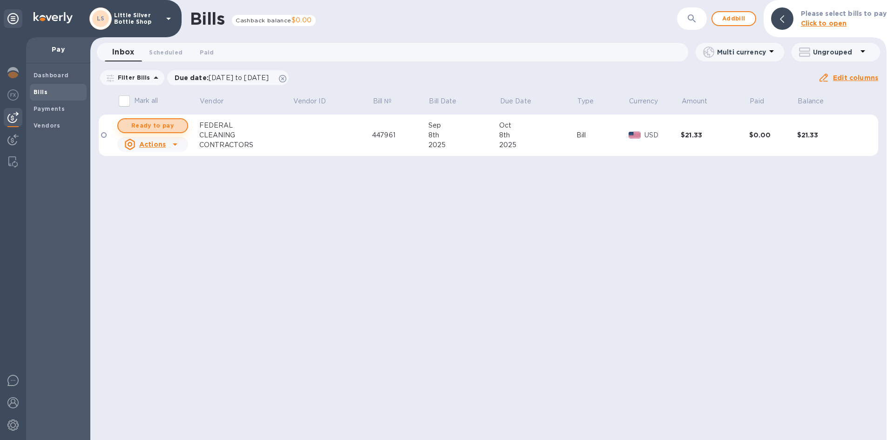
click at [148, 126] on span "Ready to pay" at bounding box center [153, 125] width 54 height 11
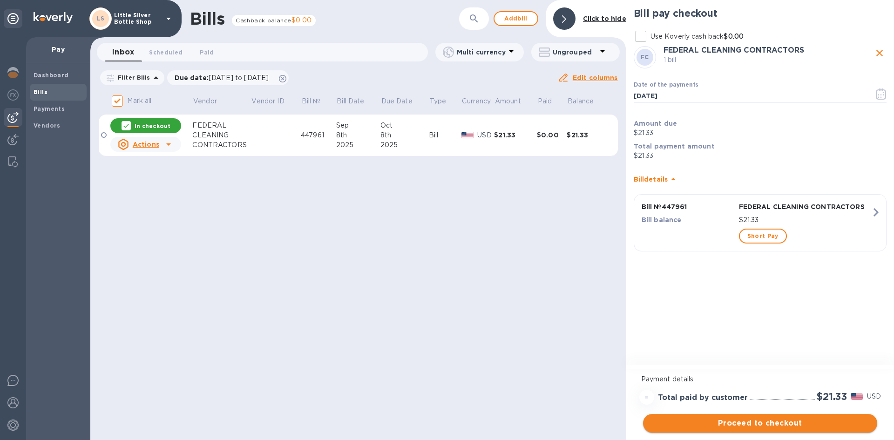
click at [820, 424] on span "Proceed to checkout" at bounding box center [759, 423] width 219 height 11
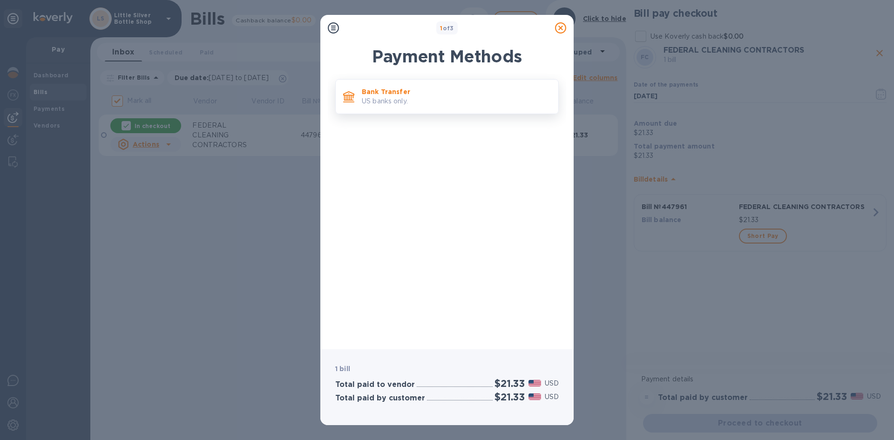
click at [498, 105] on p "US banks only." at bounding box center [456, 101] width 189 height 10
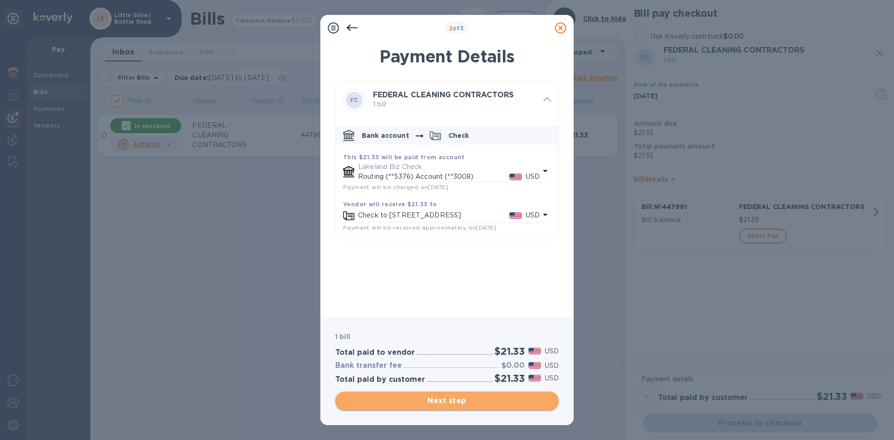
click at [503, 402] on span "Next step" at bounding box center [447, 400] width 209 height 11
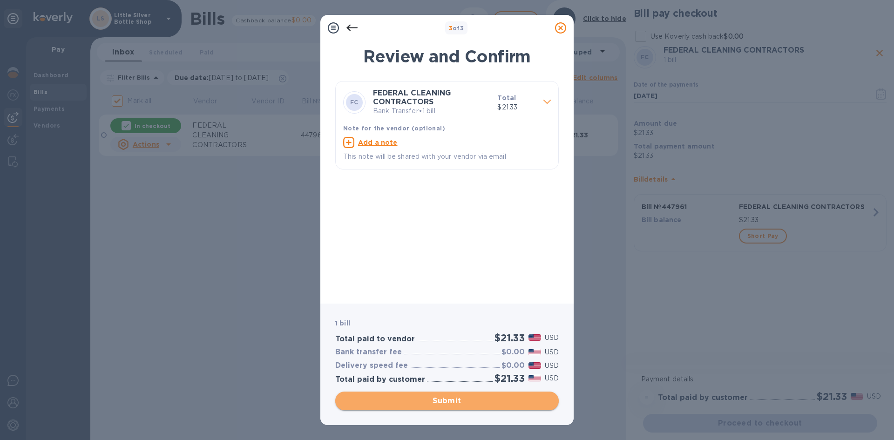
click at [450, 400] on span "Submit" at bounding box center [447, 400] width 209 height 11
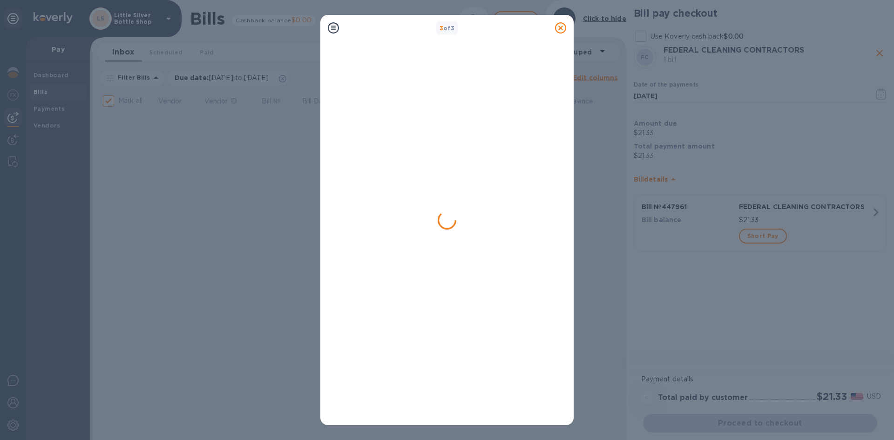
checkbox input "false"
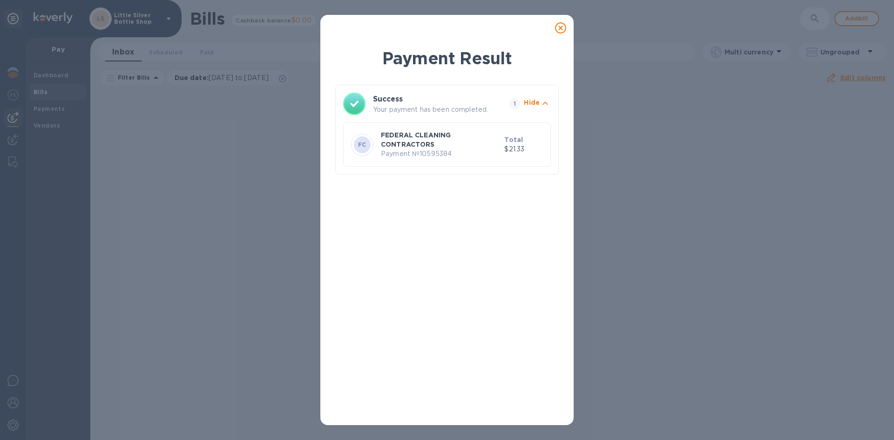
click at [558, 30] on icon at bounding box center [560, 27] width 11 height 11
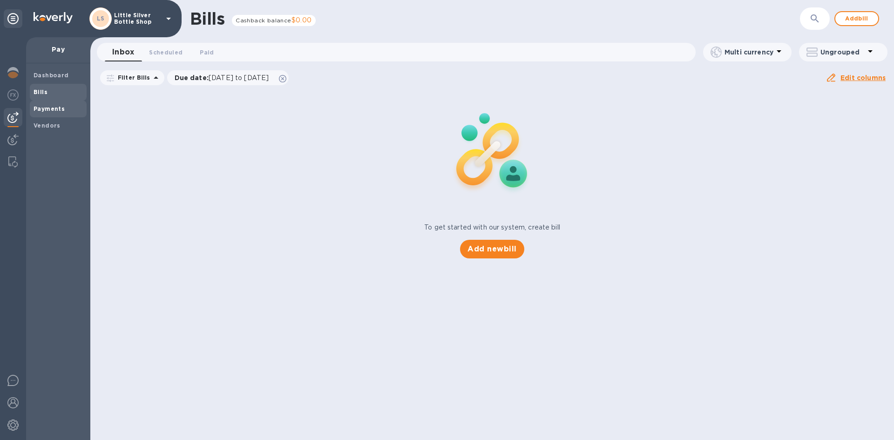
click at [54, 106] on b "Payments" at bounding box center [49, 108] width 31 height 7
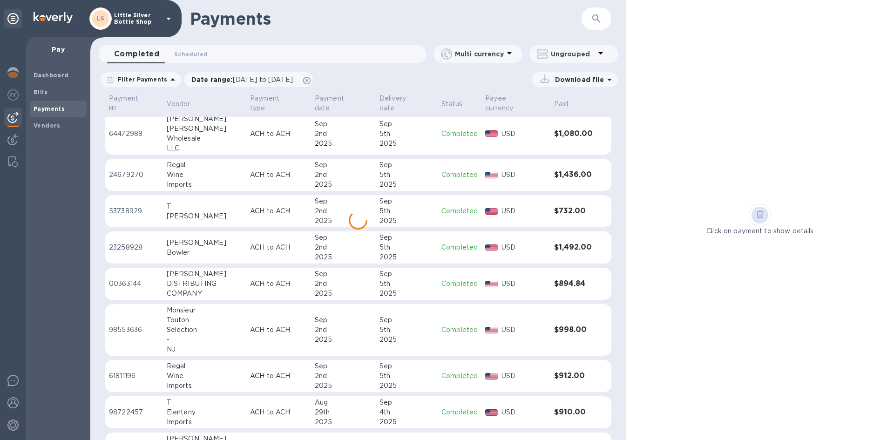
scroll to position [458, 0]
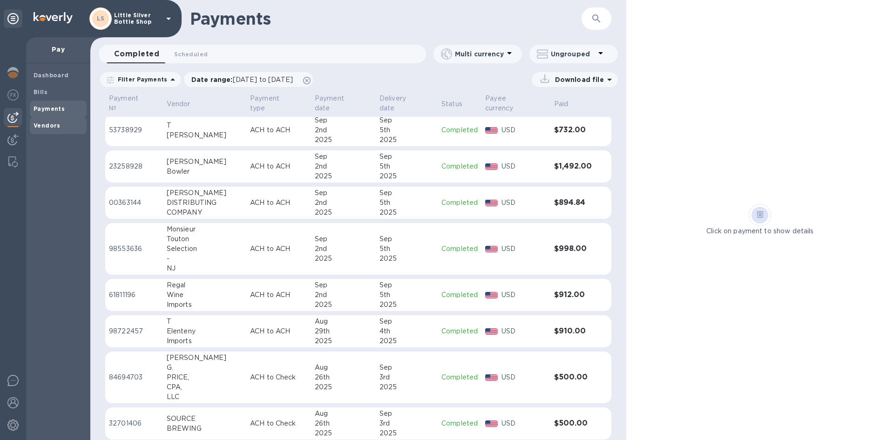
click at [50, 124] on b "Vendors" at bounding box center [47, 125] width 27 height 7
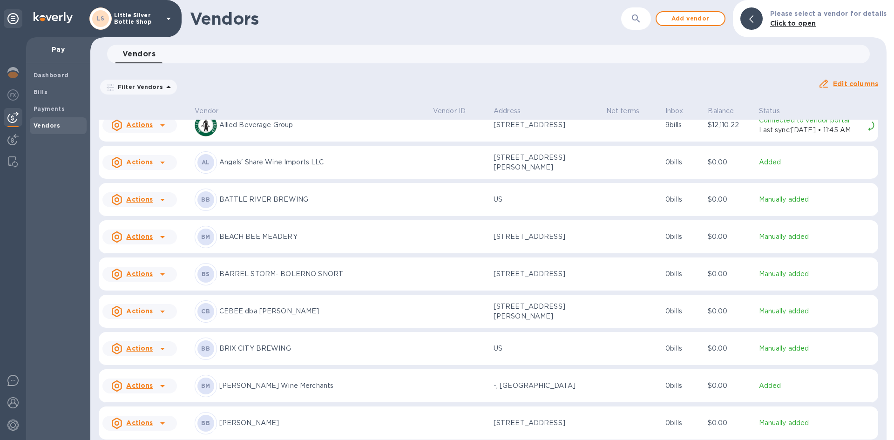
scroll to position [233, 0]
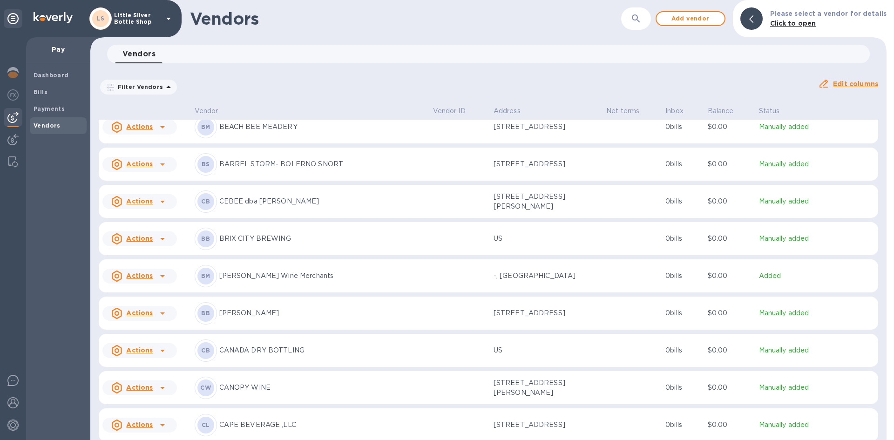
click at [162, 348] on icon at bounding box center [162, 350] width 11 height 11
click at [162, 348] on div at bounding box center [447, 220] width 894 height 440
click at [235, 348] on p "CANADA DRY BOTTLING" at bounding box center [322, 350] width 206 height 10
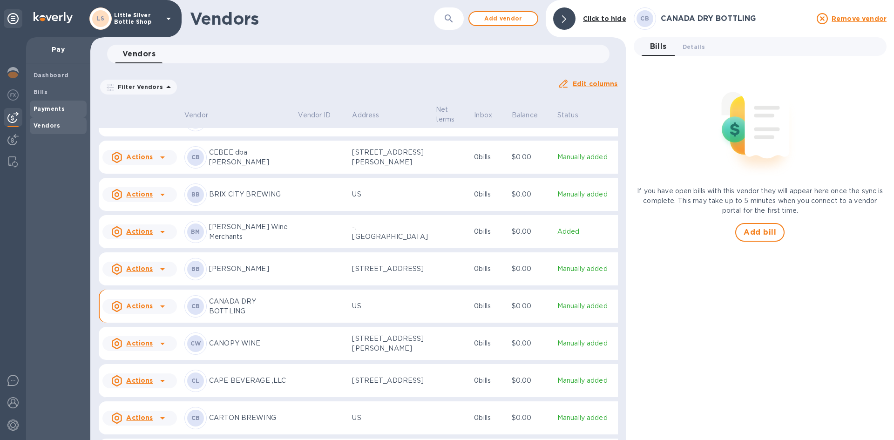
click at [53, 108] on b "Payments" at bounding box center [49, 108] width 31 height 7
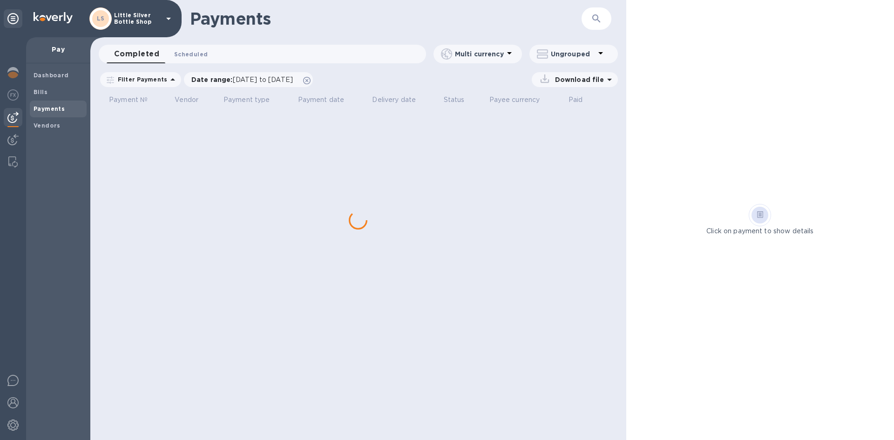
click at [195, 54] on span "Scheduled 0" at bounding box center [191, 54] width 34 height 10
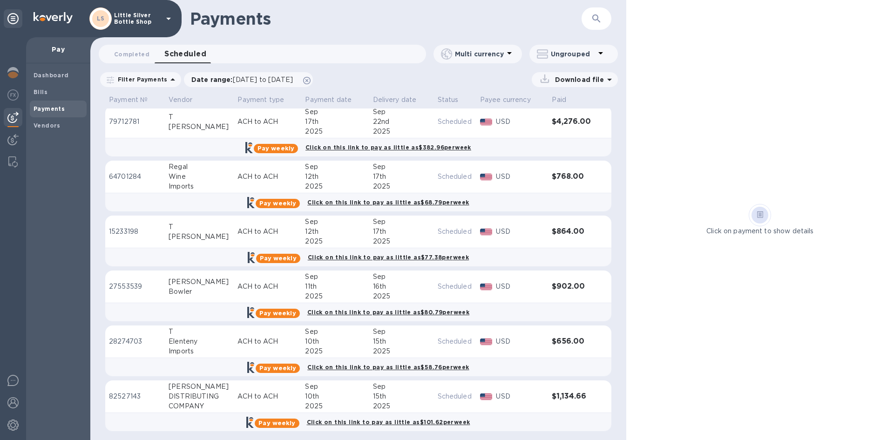
scroll to position [415, 0]
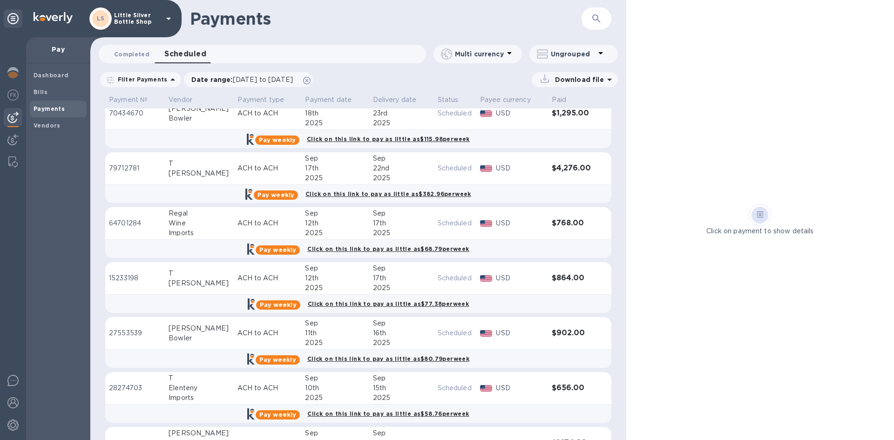
click at [134, 51] on span "Completed 0" at bounding box center [131, 54] width 35 height 10
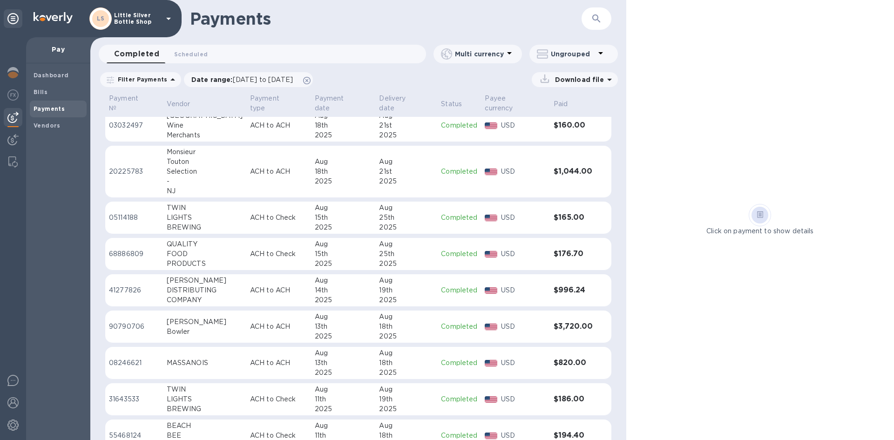
scroll to position [1279, 0]
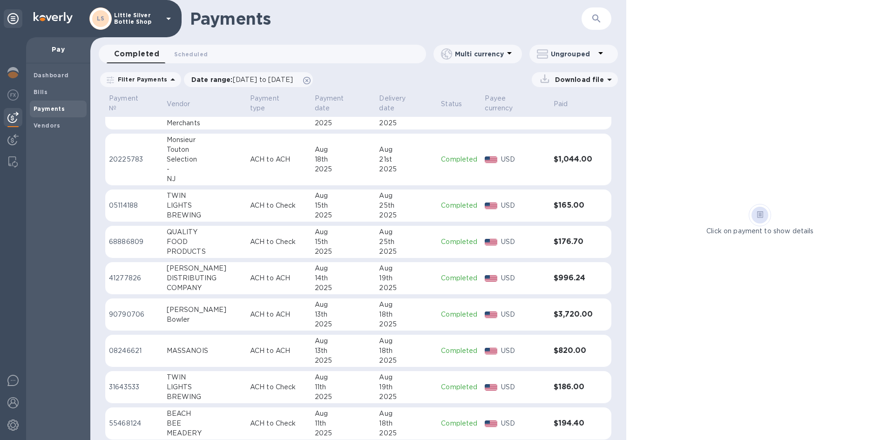
click at [170, 19] on icon at bounding box center [168, 18] width 11 height 11
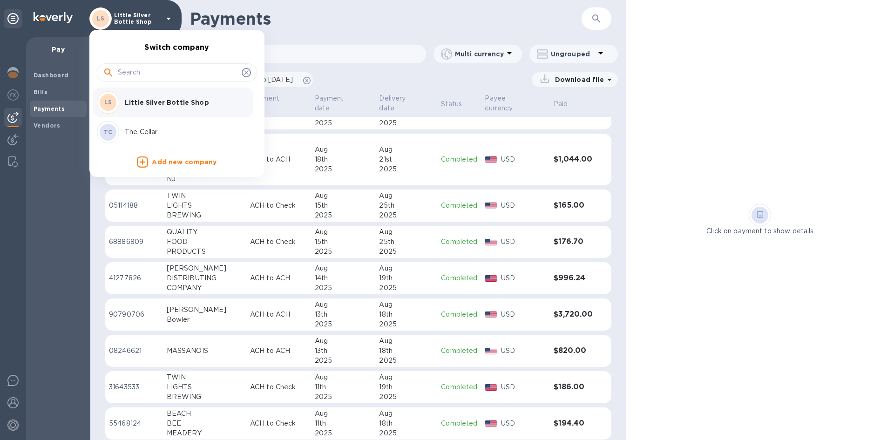
click at [156, 129] on p "The Cellar" at bounding box center [183, 132] width 117 height 10
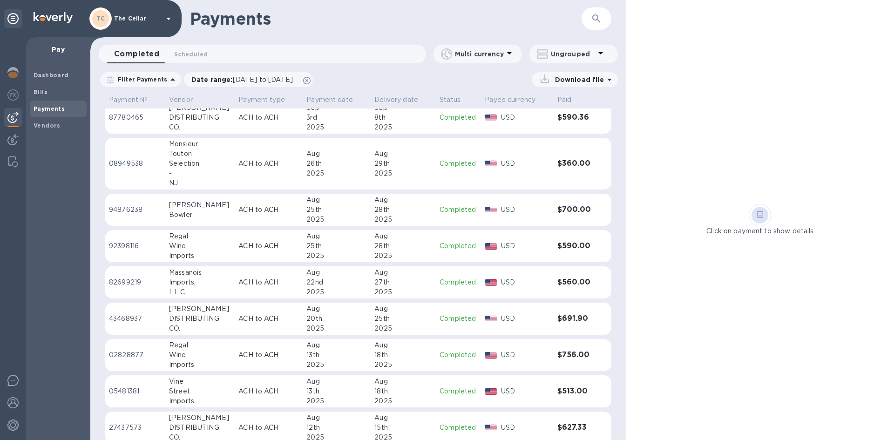
scroll to position [165, 0]
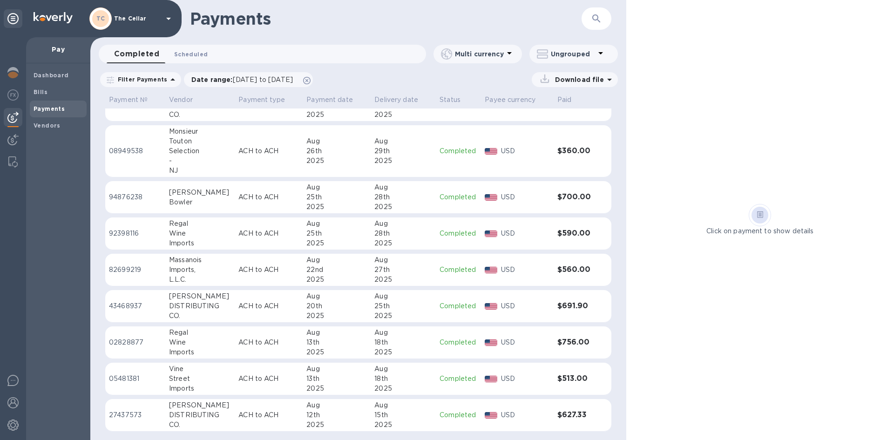
click at [192, 55] on span "Scheduled 0" at bounding box center [191, 54] width 34 height 10
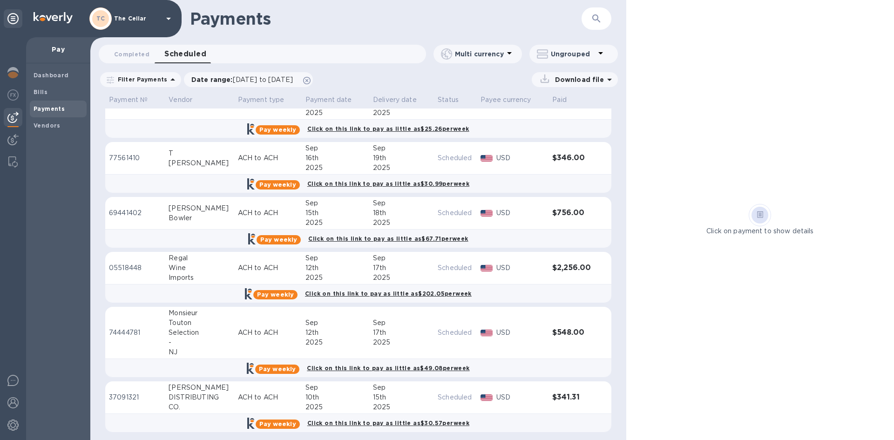
scroll to position [187, 0]
click at [14, 401] on img at bounding box center [12, 402] width 11 height 11
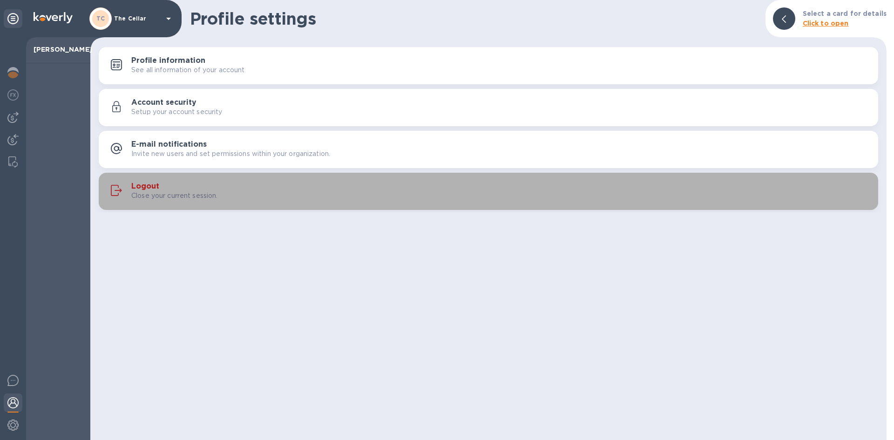
click at [149, 187] on h3 "Logout" at bounding box center [145, 186] width 28 height 9
